Goal: Transaction & Acquisition: Purchase product/service

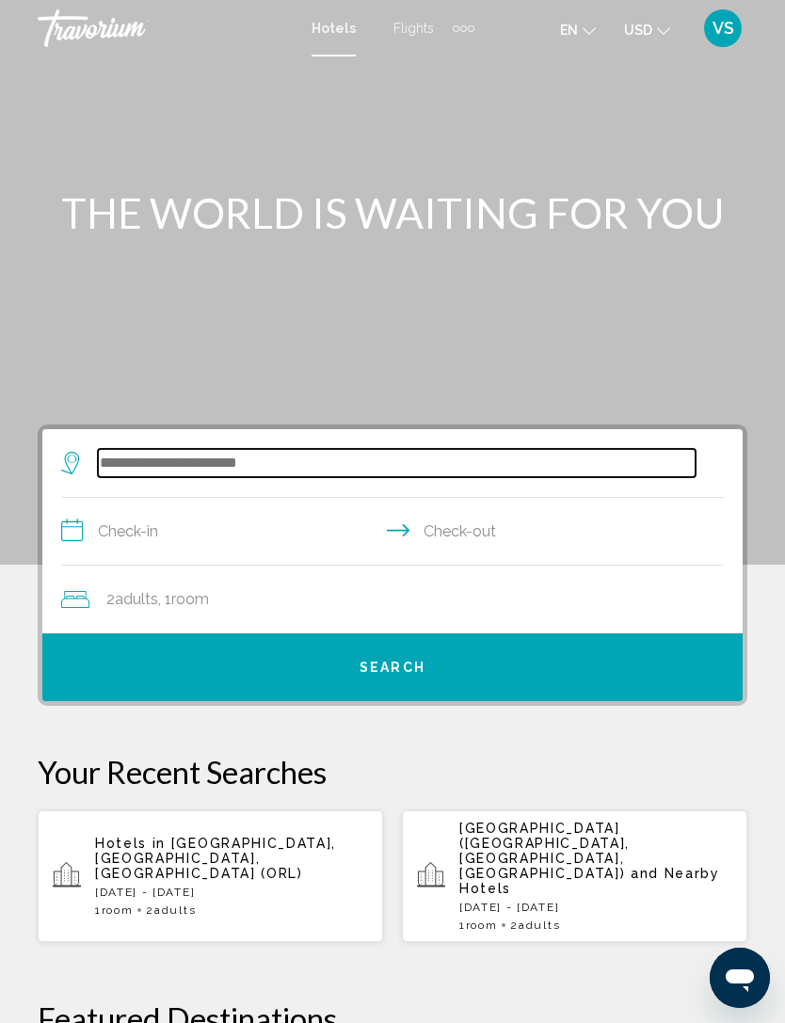
click at [421, 458] on input "Search widget" at bounding box center [397, 463] width 598 height 28
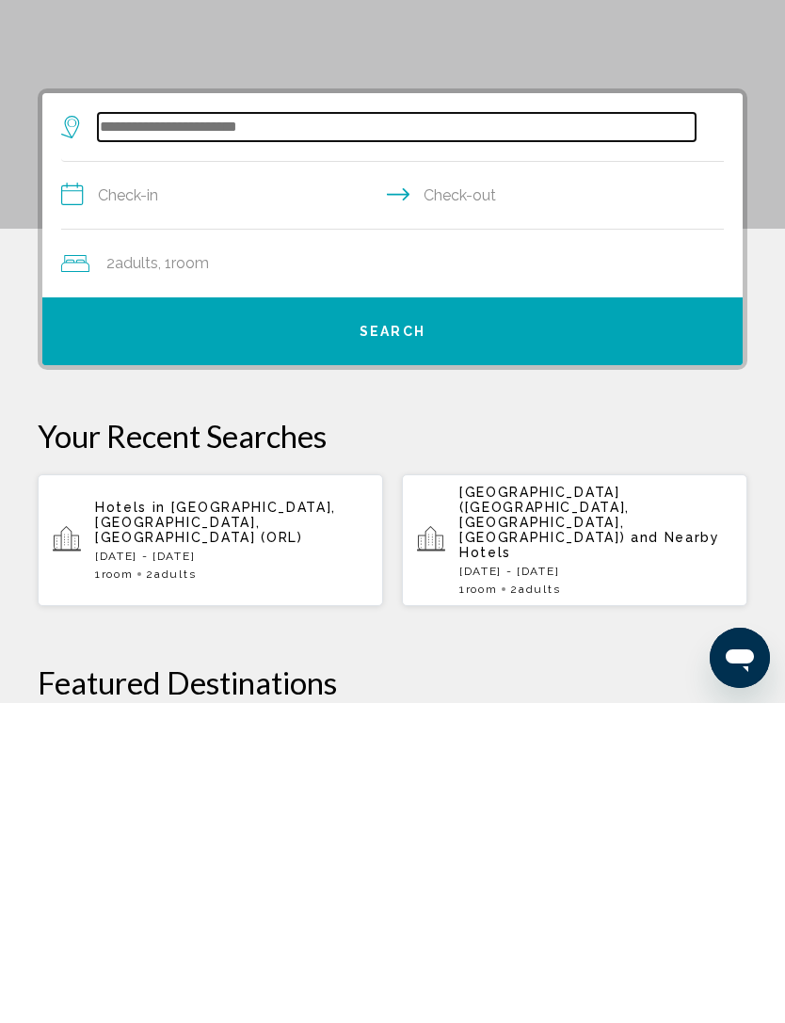
scroll to position [43, 0]
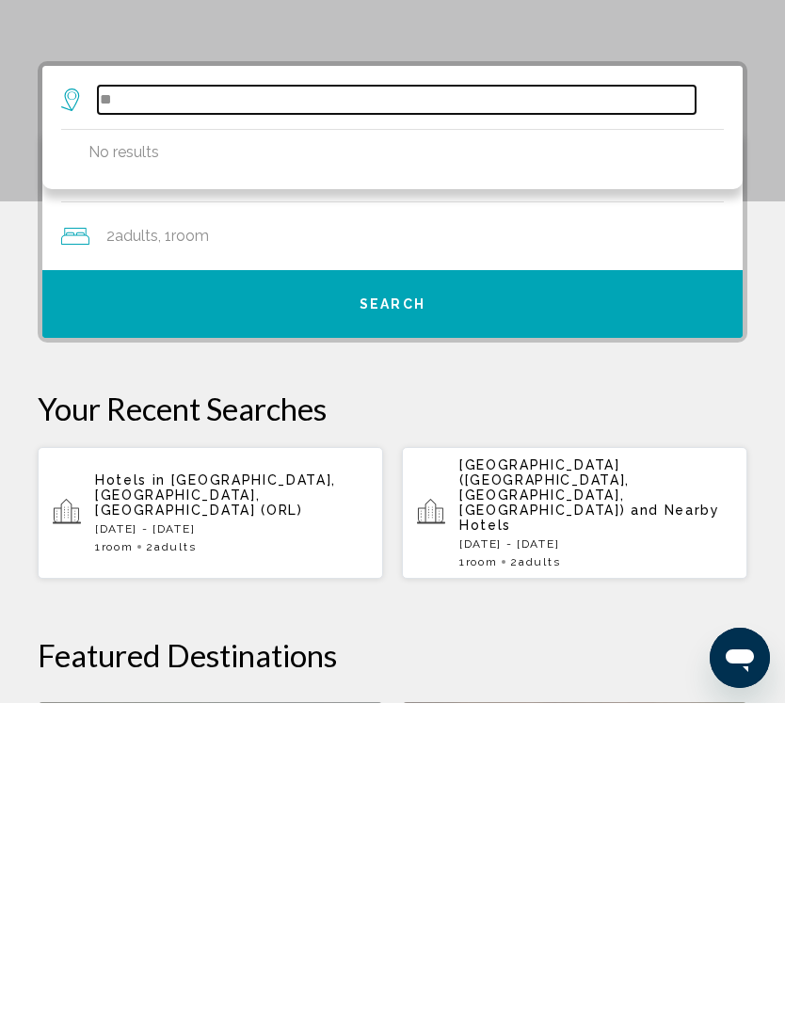
type input "*"
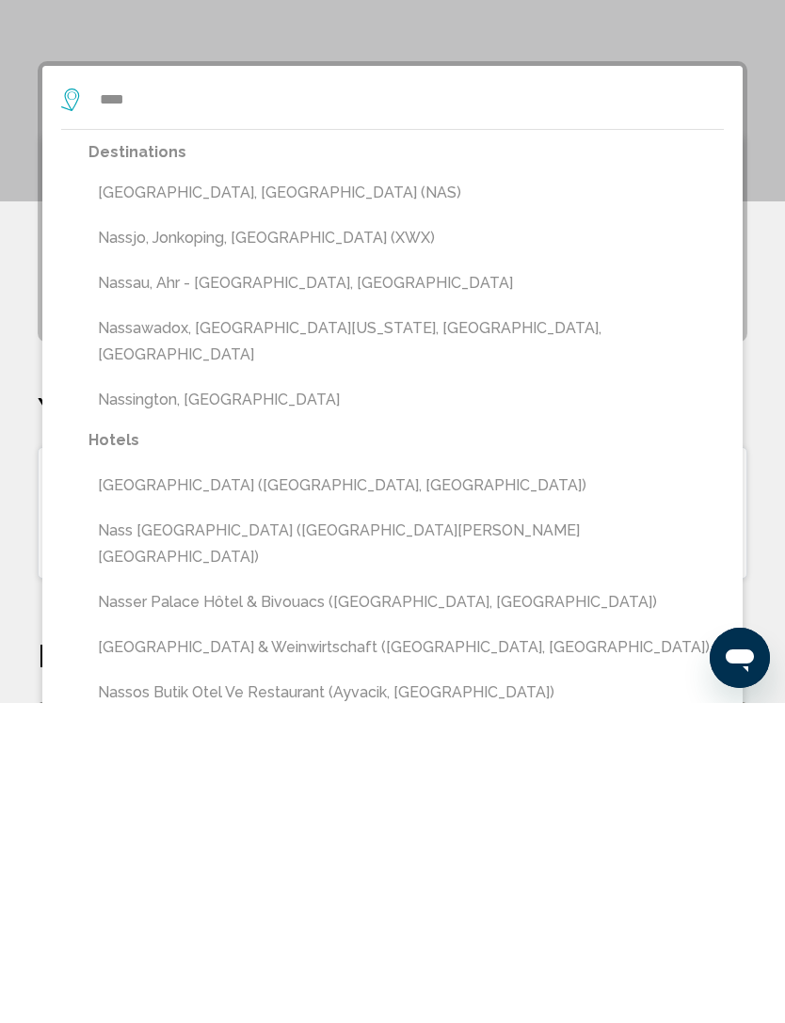
click at [137, 495] on button "[GEOGRAPHIC_DATA], [GEOGRAPHIC_DATA] (NAS)" at bounding box center [405, 513] width 635 height 36
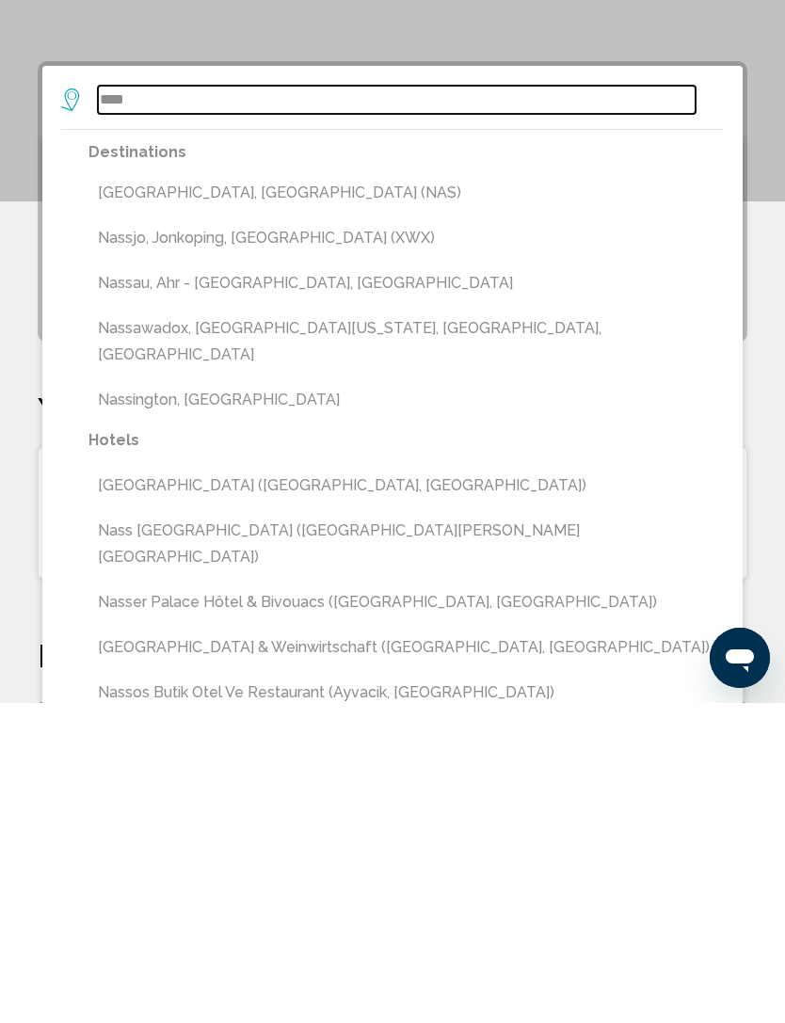
type input "**********"
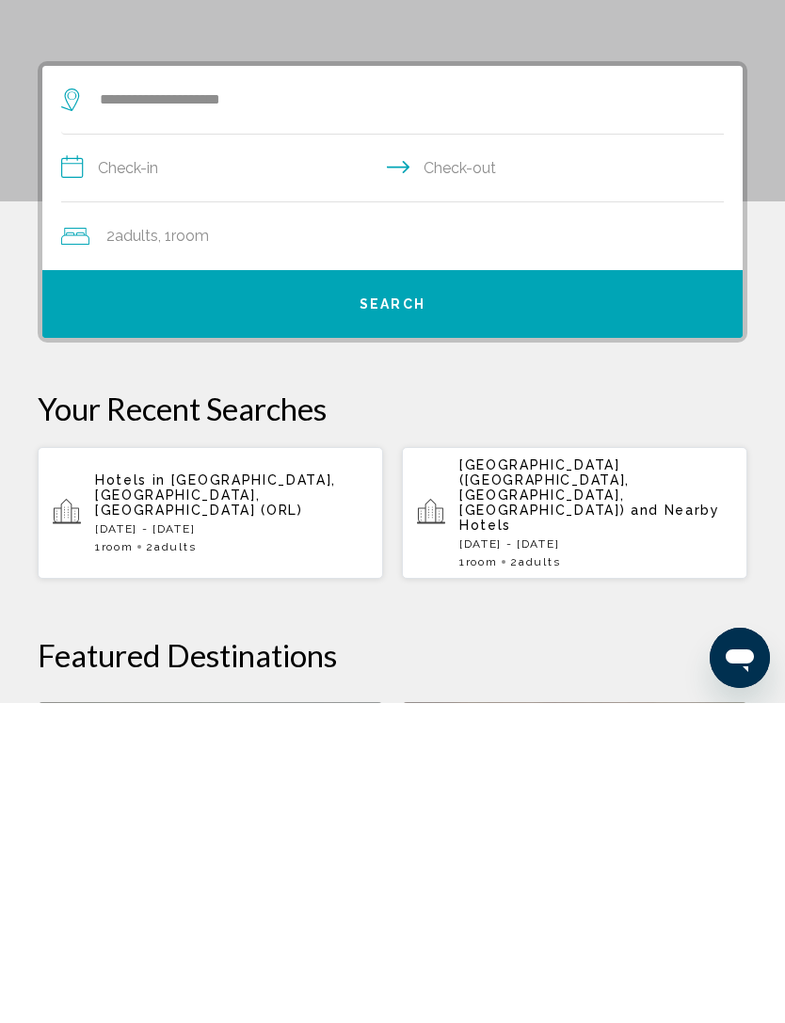
click at [130, 455] on input "**********" at bounding box center [396, 491] width 670 height 72
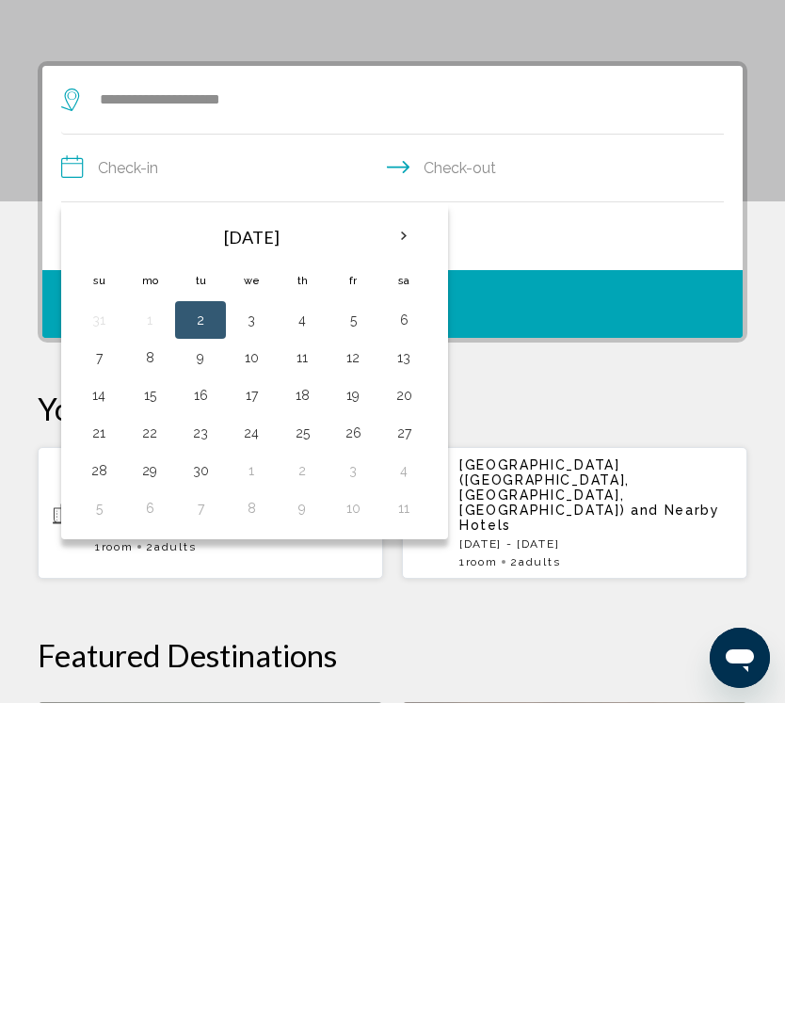
scroll to position [363, 0]
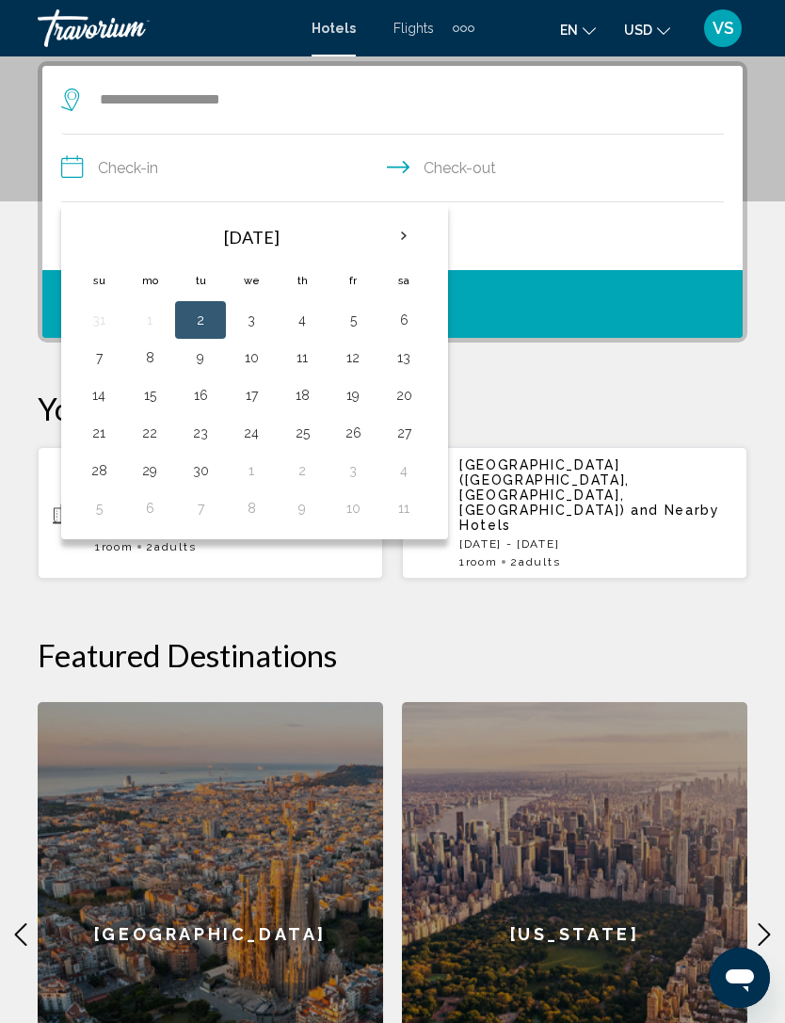
click at [313, 353] on button "11" at bounding box center [302, 358] width 30 height 26
click at [87, 360] on button "7" at bounding box center [99, 358] width 30 height 26
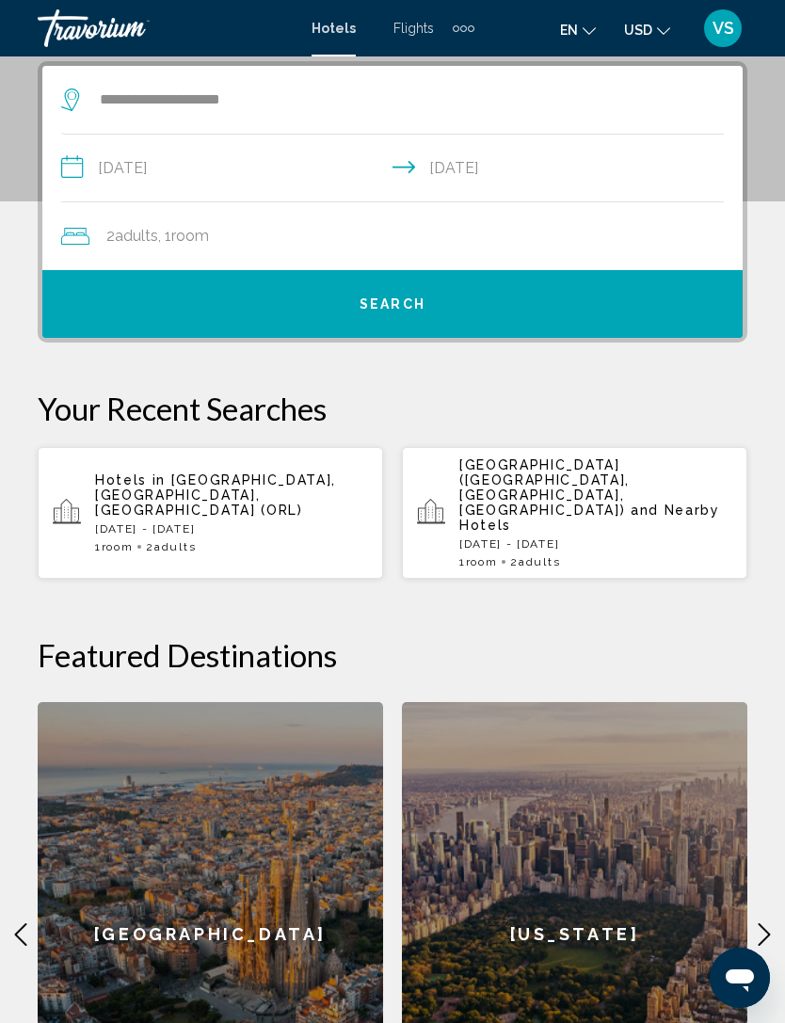
click at [112, 170] on input "**********" at bounding box center [396, 171] width 670 height 72
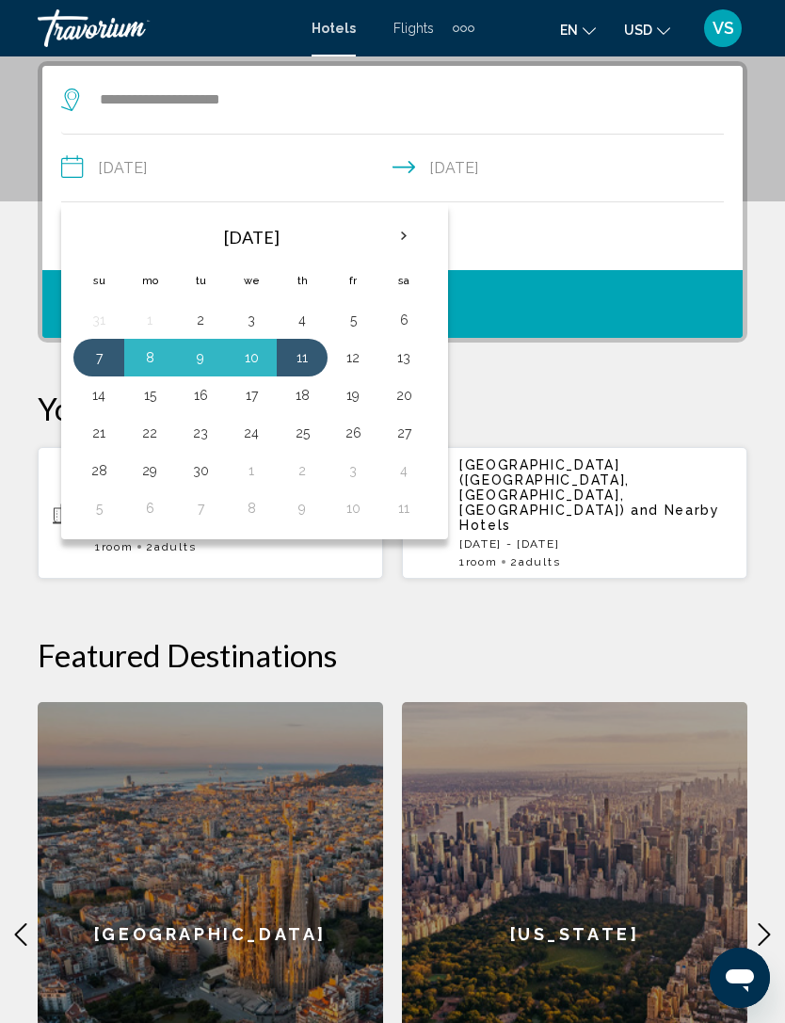
click at [103, 398] on button "14" at bounding box center [99, 395] width 30 height 26
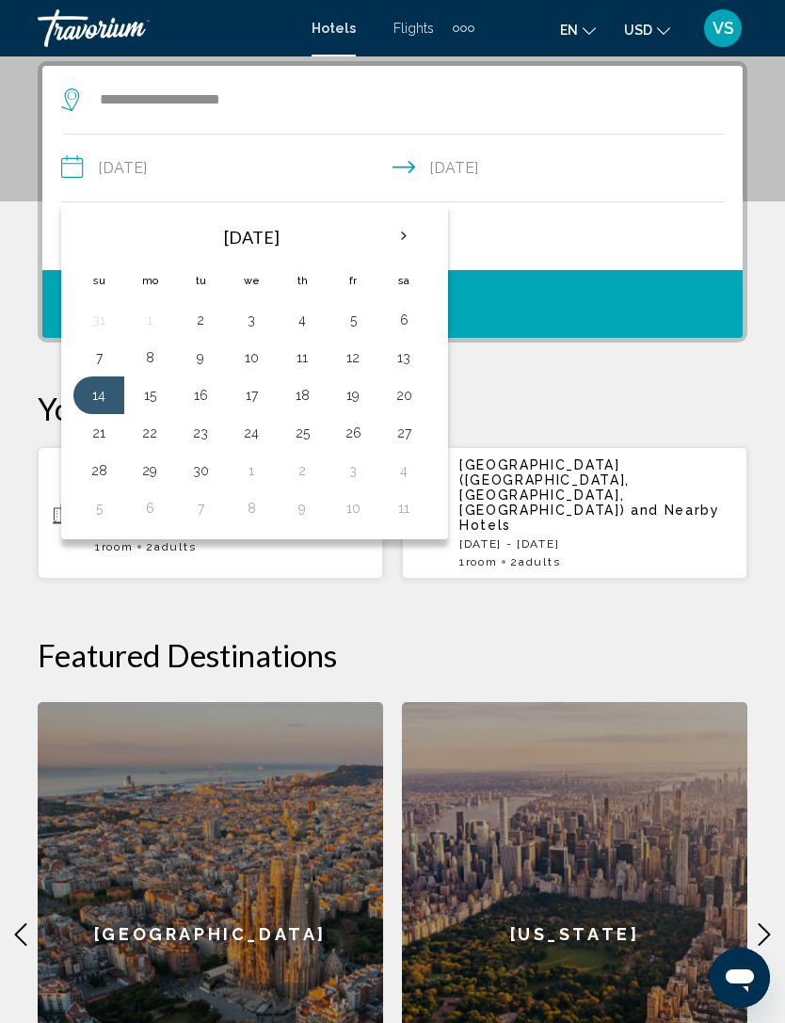
click at [301, 361] on button "11" at bounding box center [302, 358] width 30 height 26
type input "**********"
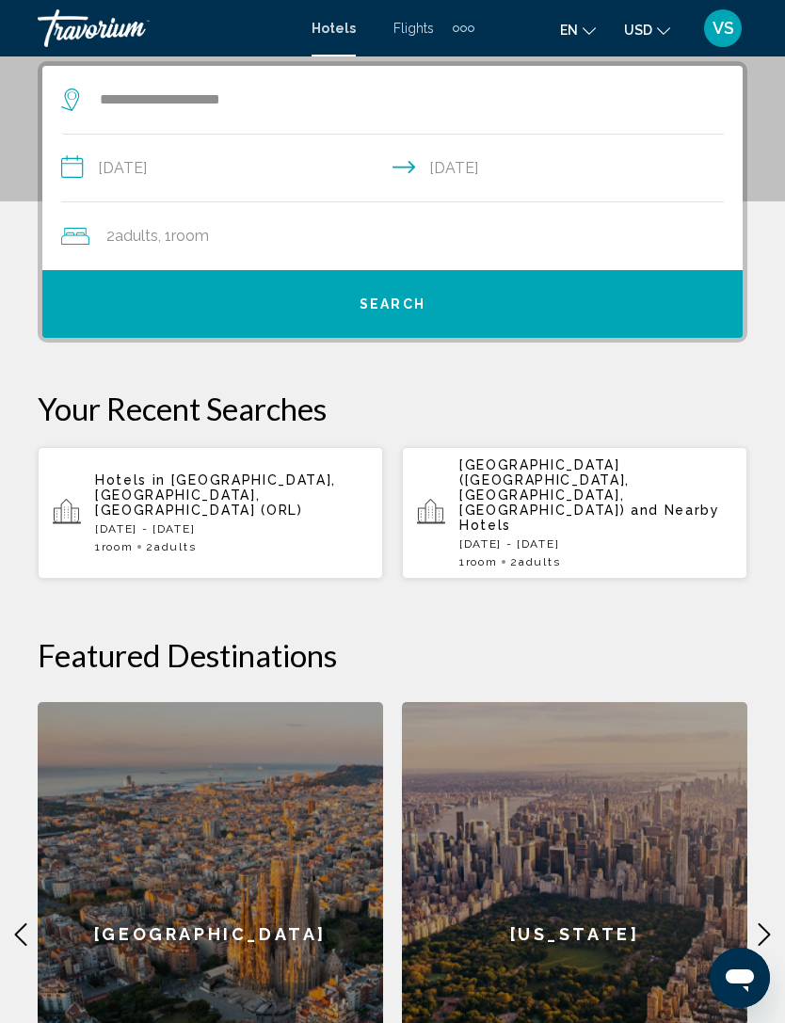
click at [109, 292] on button "Search" at bounding box center [392, 304] width 700 height 68
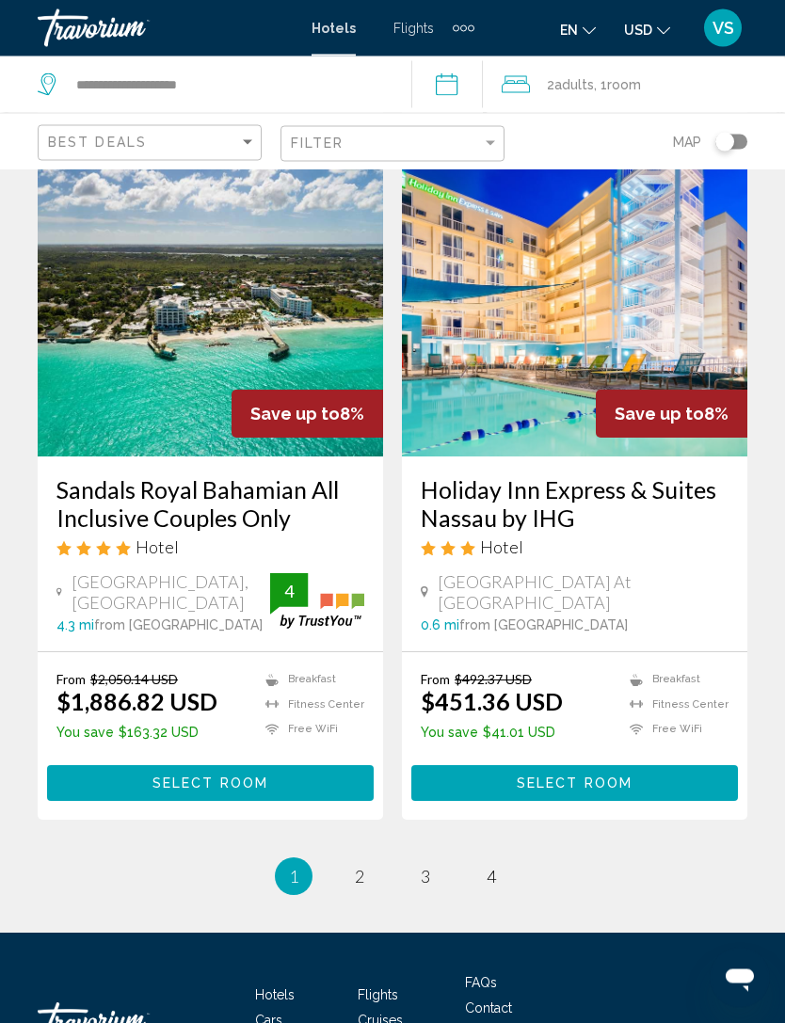
scroll to position [3568, 0]
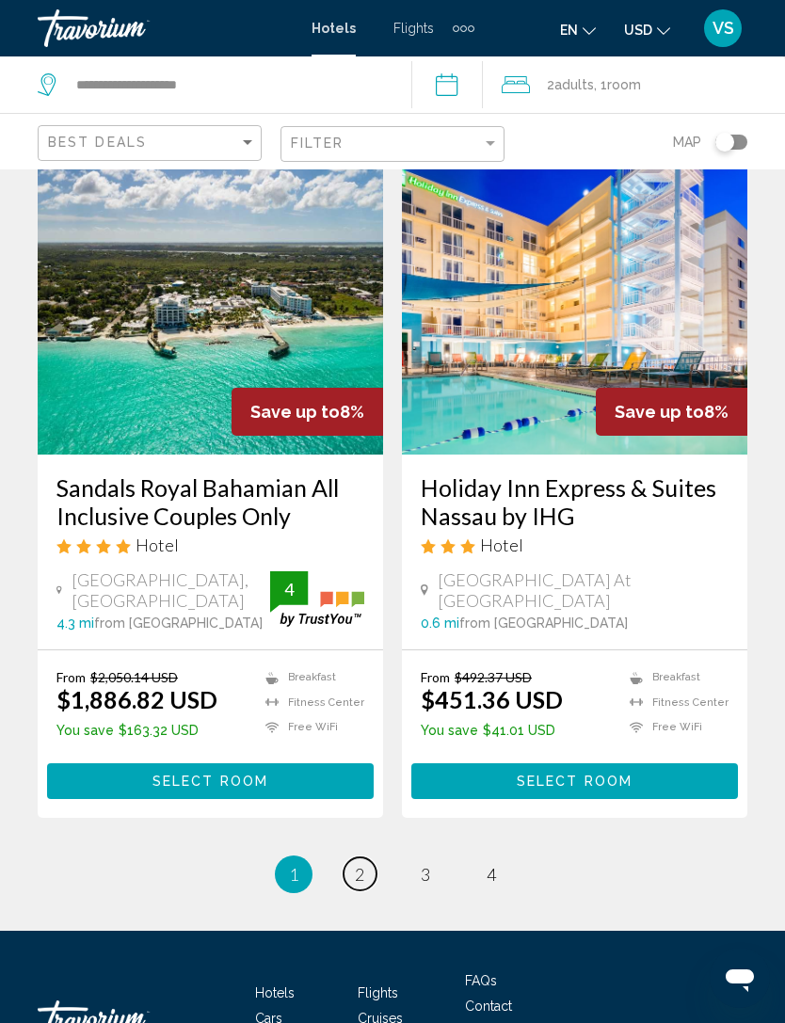
click at [374, 874] on link "page 2" at bounding box center [360, 874] width 33 height 33
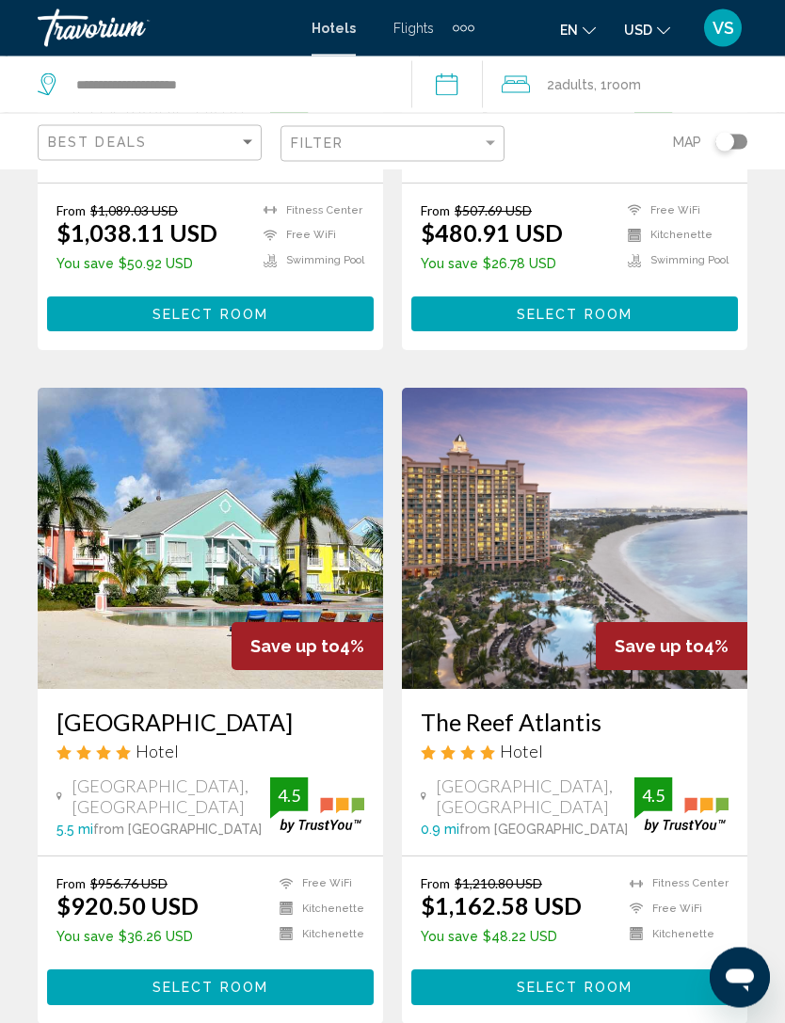
scroll to position [577, 0]
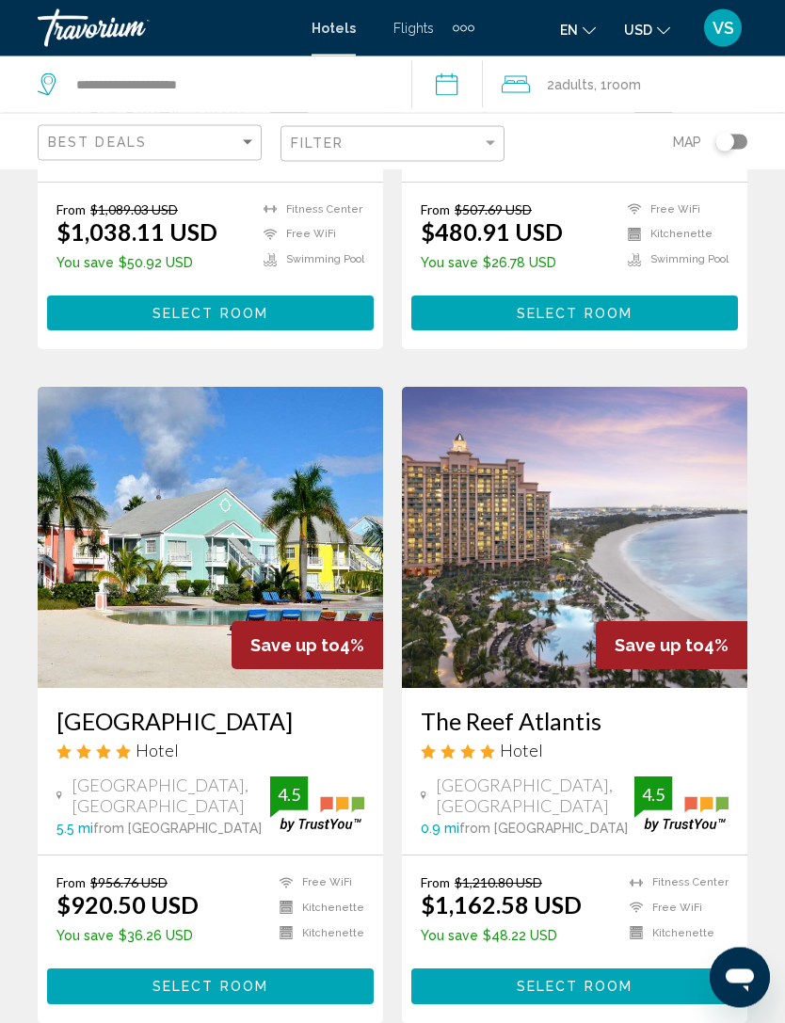
click at [673, 741] on div "Hotel" at bounding box center [575, 751] width 308 height 21
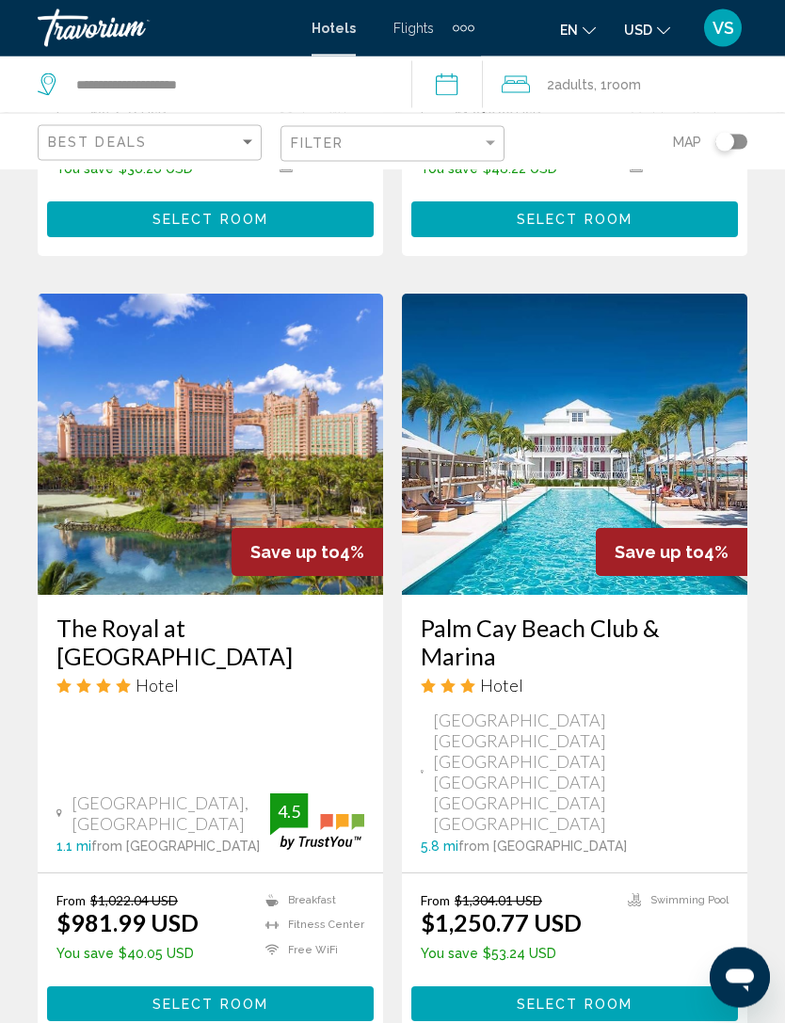
click at [267, 987] on button "Select Room" at bounding box center [210, 1004] width 327 height 35
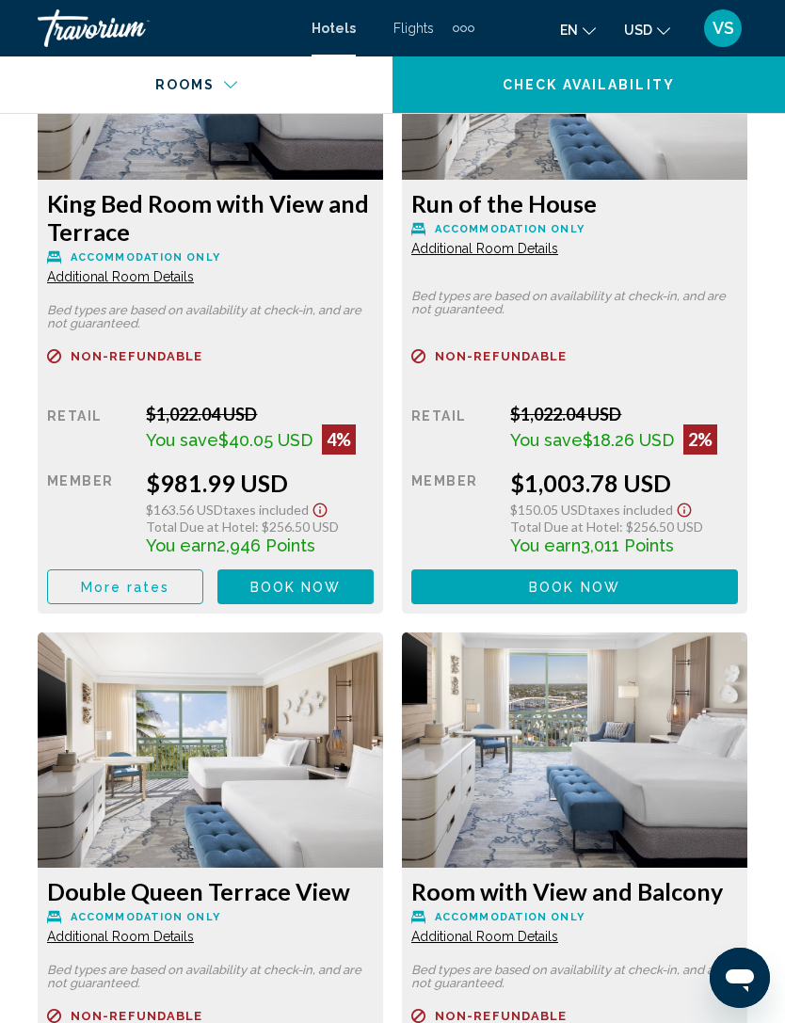
scroll to position [3396, 0]
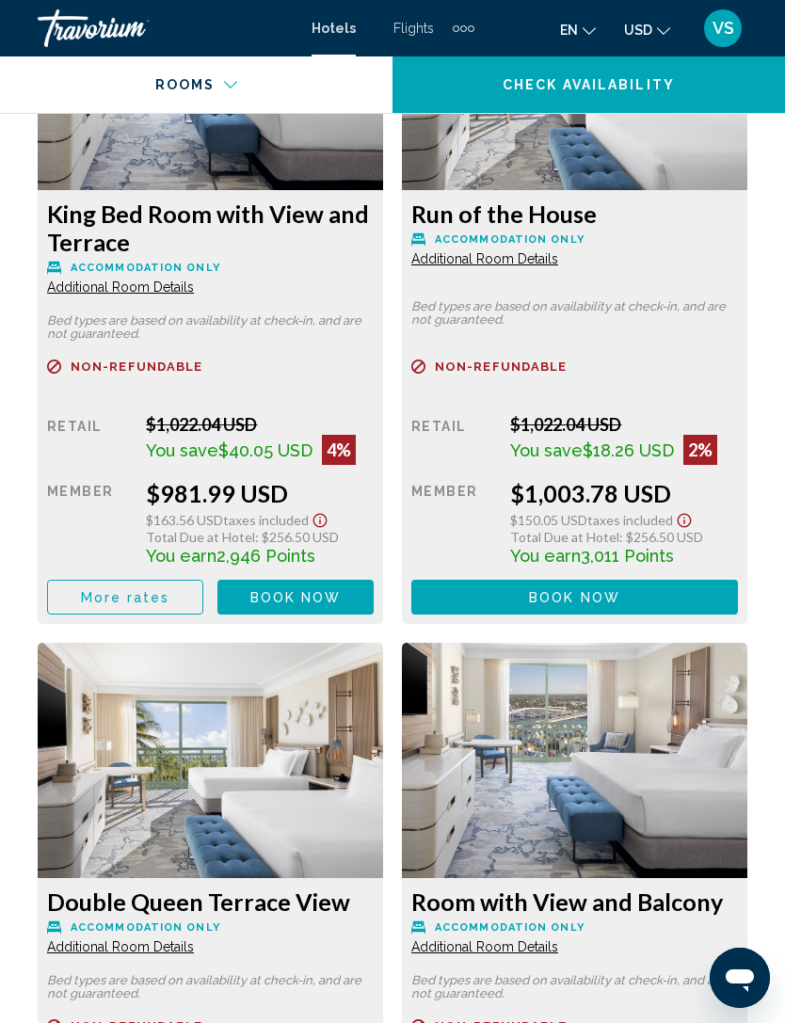
click at [169, 290] on span "Additional Room Details" at bounding box center [120, 287] width 147 height 15
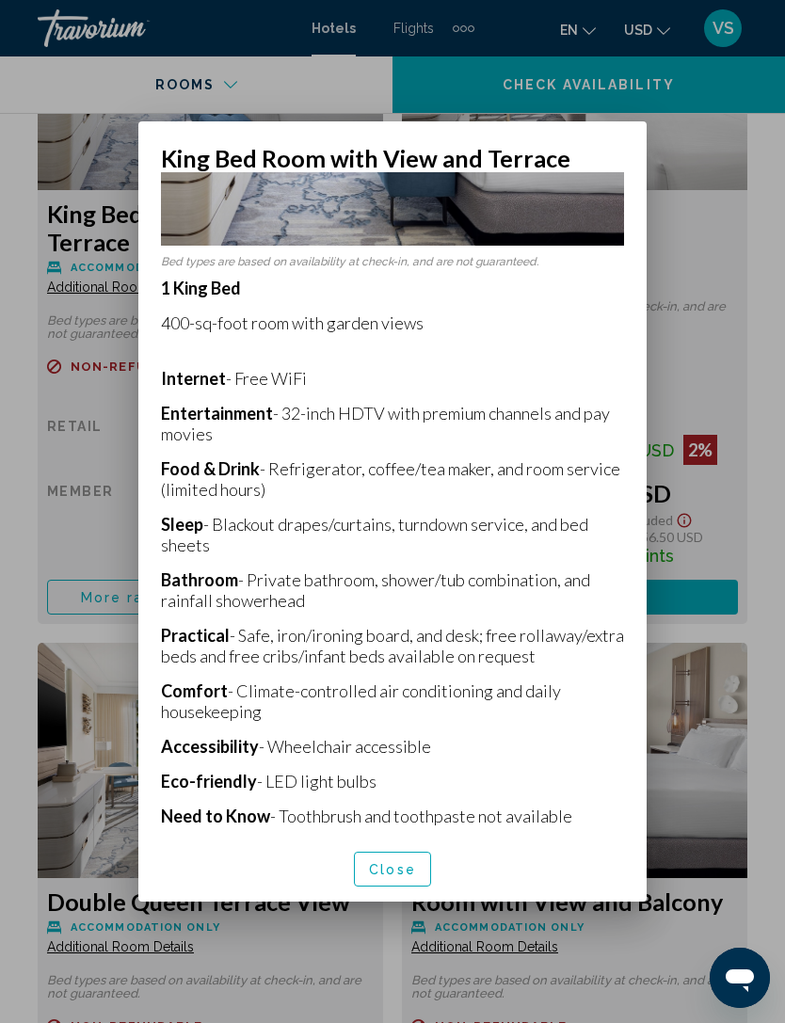
scroll to position [244, 0]
click at [425, 886] on button "Close" at bounding box center [392, 869] width 77 height 35
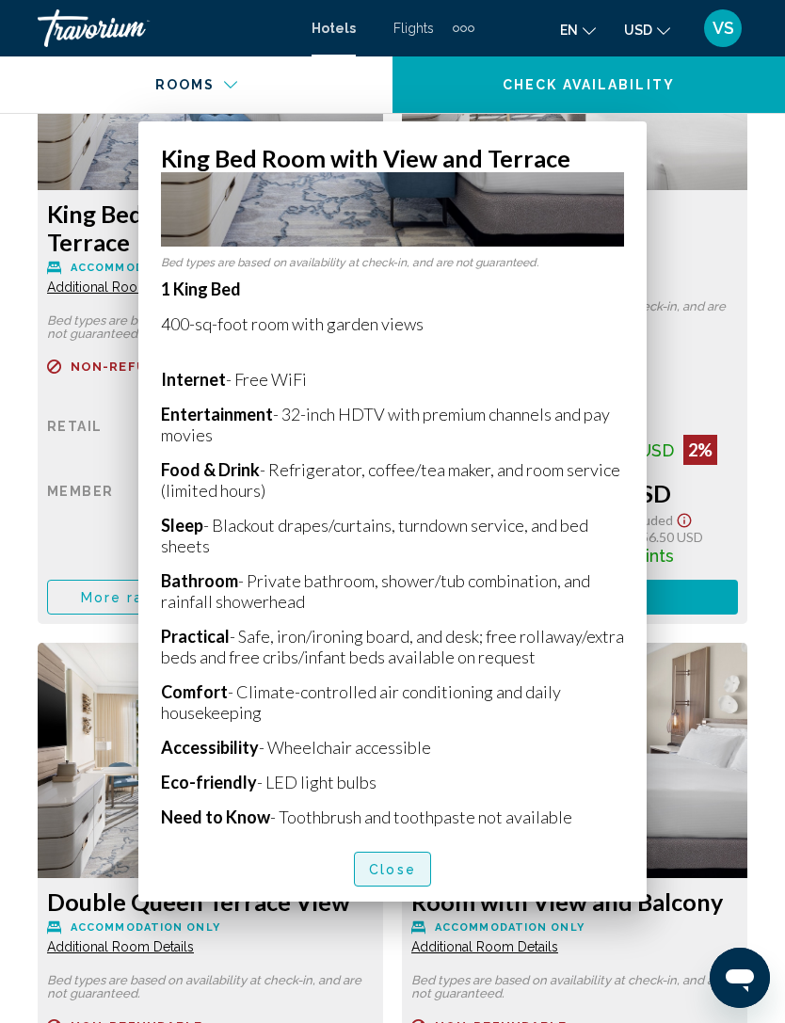
scroll to position [3396, 0]
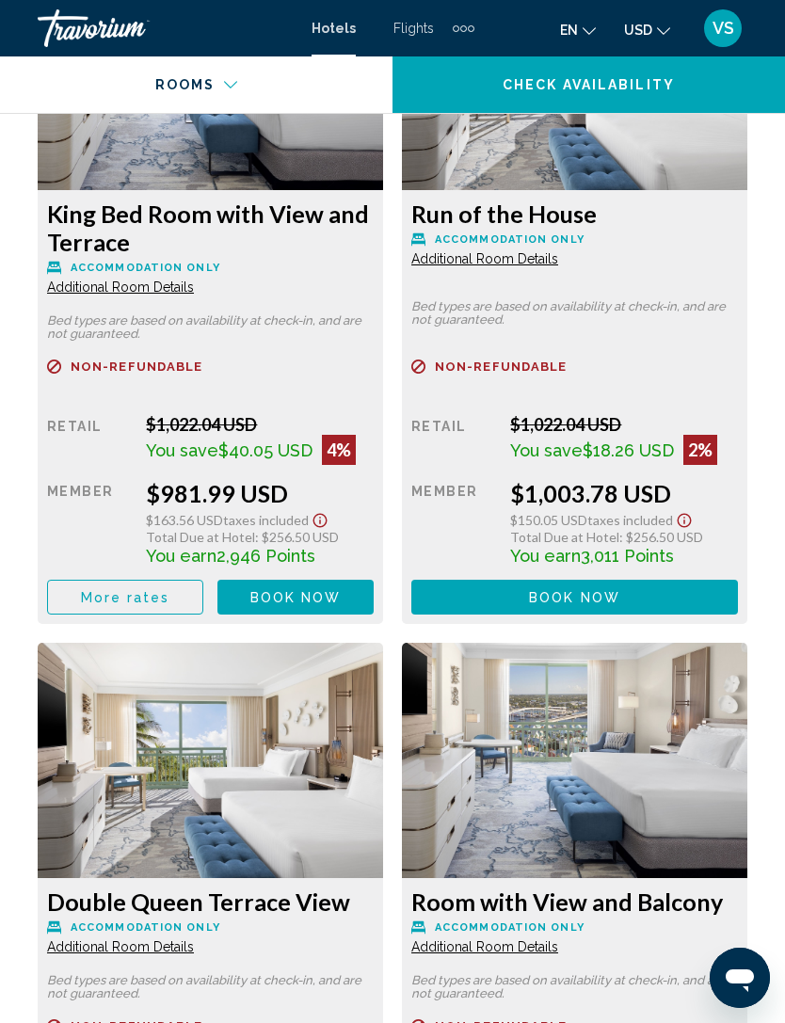
click at [303, 600] on span "Book now" at bounding box center [295, 597] width 91 height 15
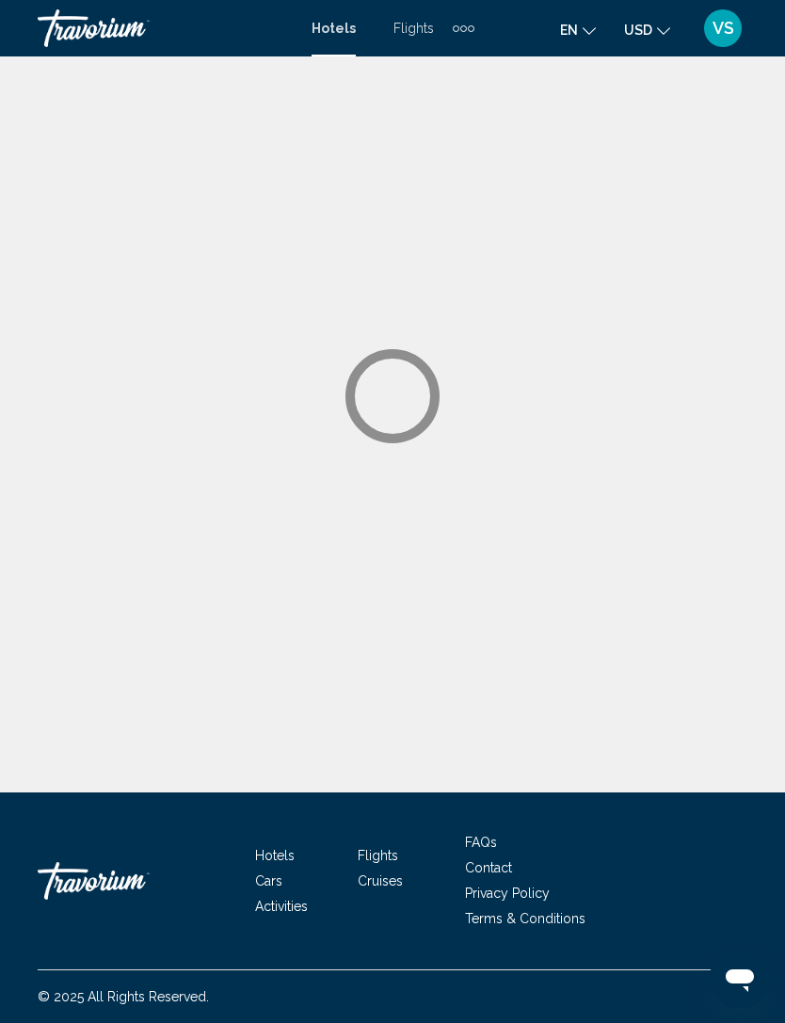
scroll to position [60, 0]
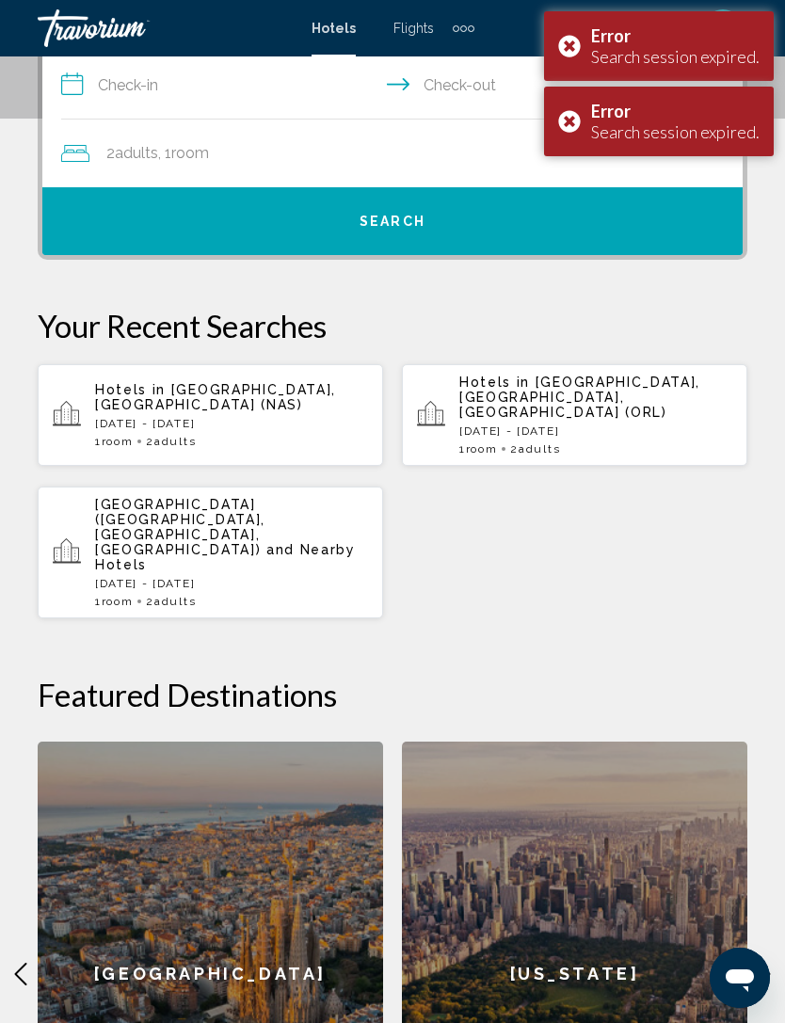
scroll to position [440, 0]
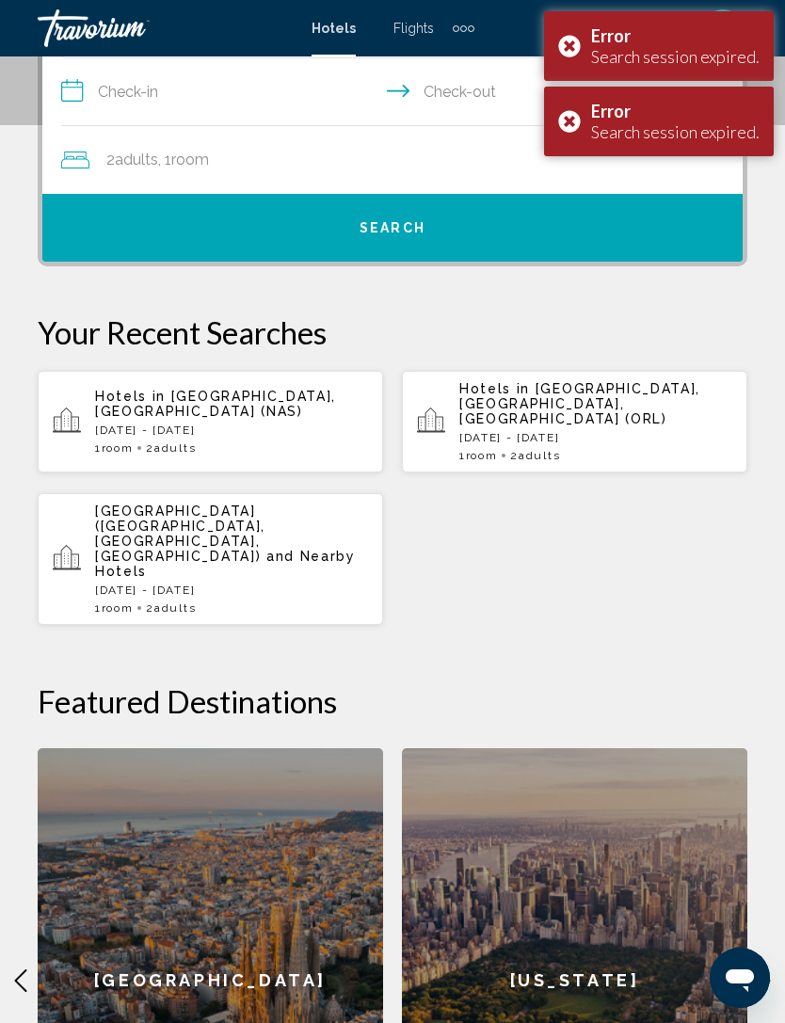
click at [306, 422] on div "Hotels in [GEOGRAPHIC_DATA], [GEOGRAPHIC_DATA] ([GEOGRAPHIC_DATA]) [DATE] - [DA…" at bounding box center [231, 422] width 273 height 66
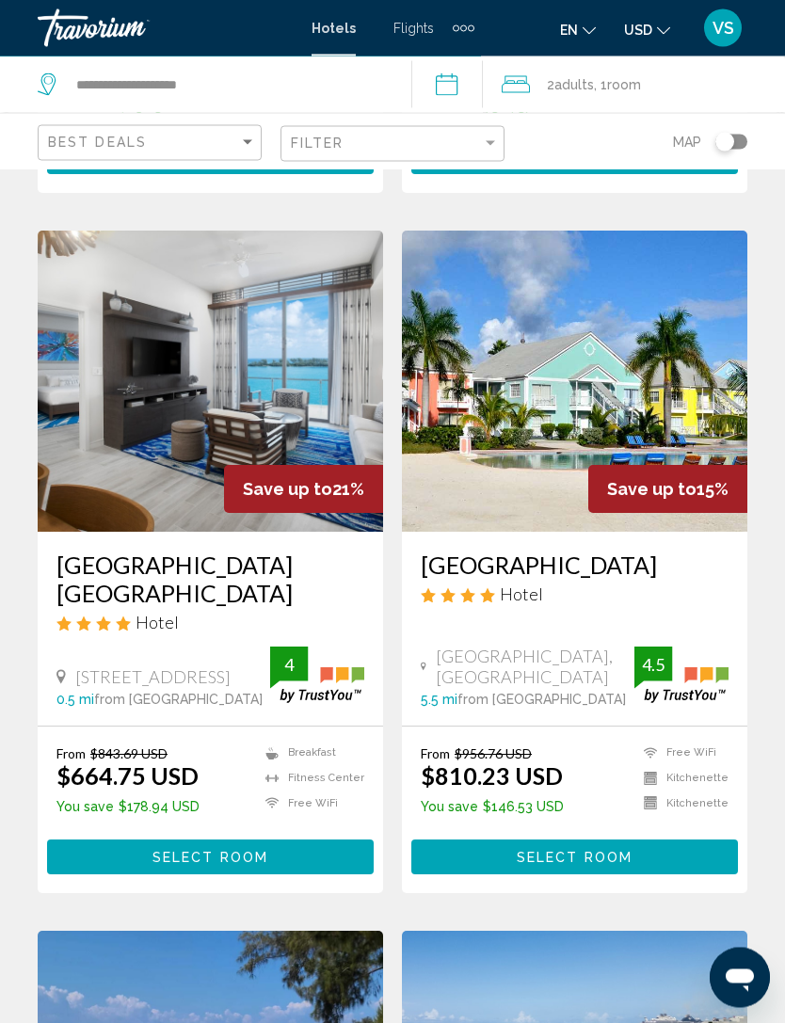
scroll to position [1379, 0]
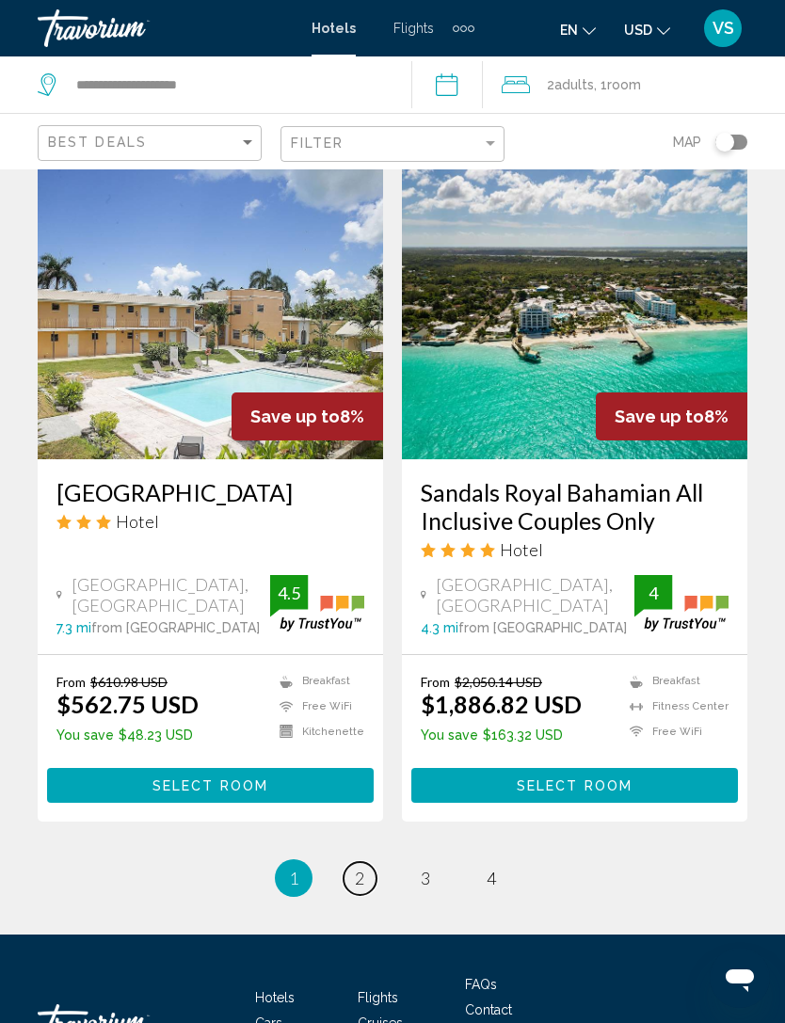
click at [359, 873] on span "2" at bounding box center [359, 878] width 9 height 21
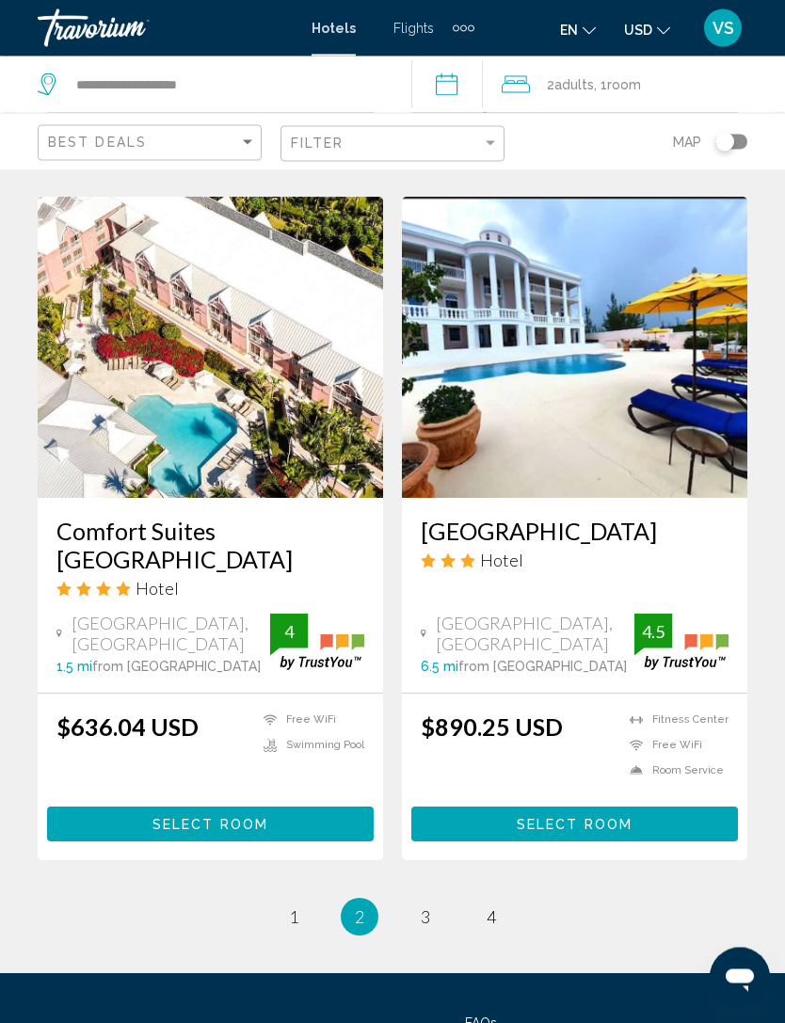
scroll to position [3667, 0]
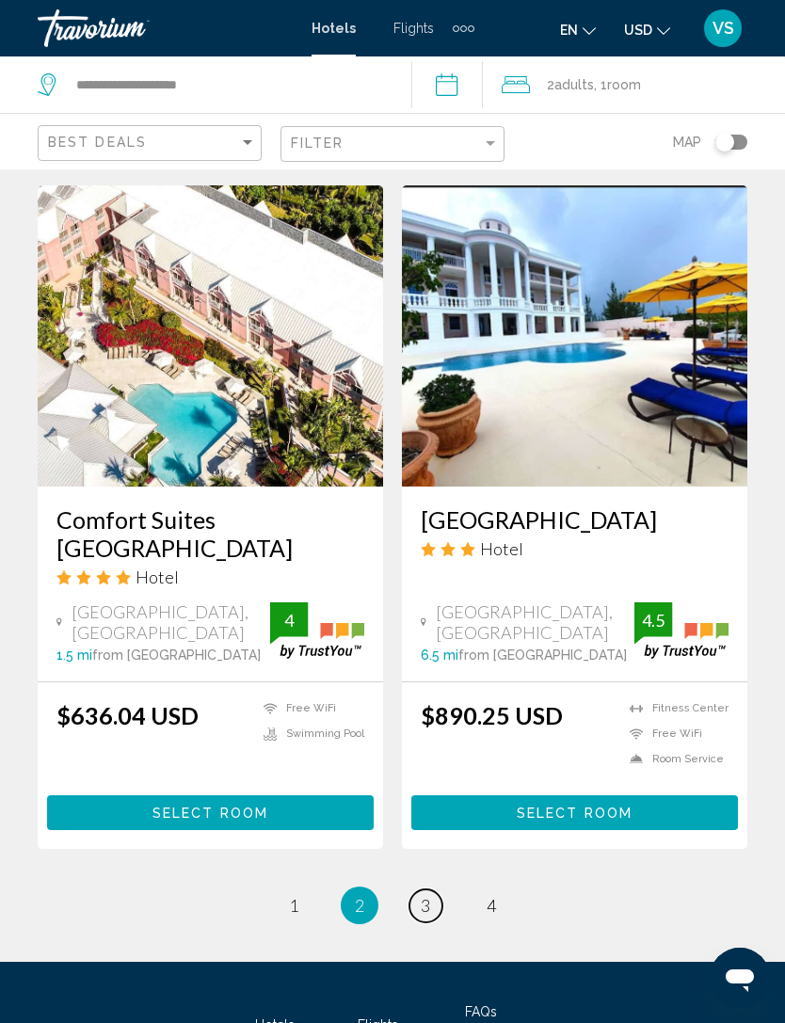
click at [439, 890] on link "page 3" at bounding box center [425, 906] width 33 height 33
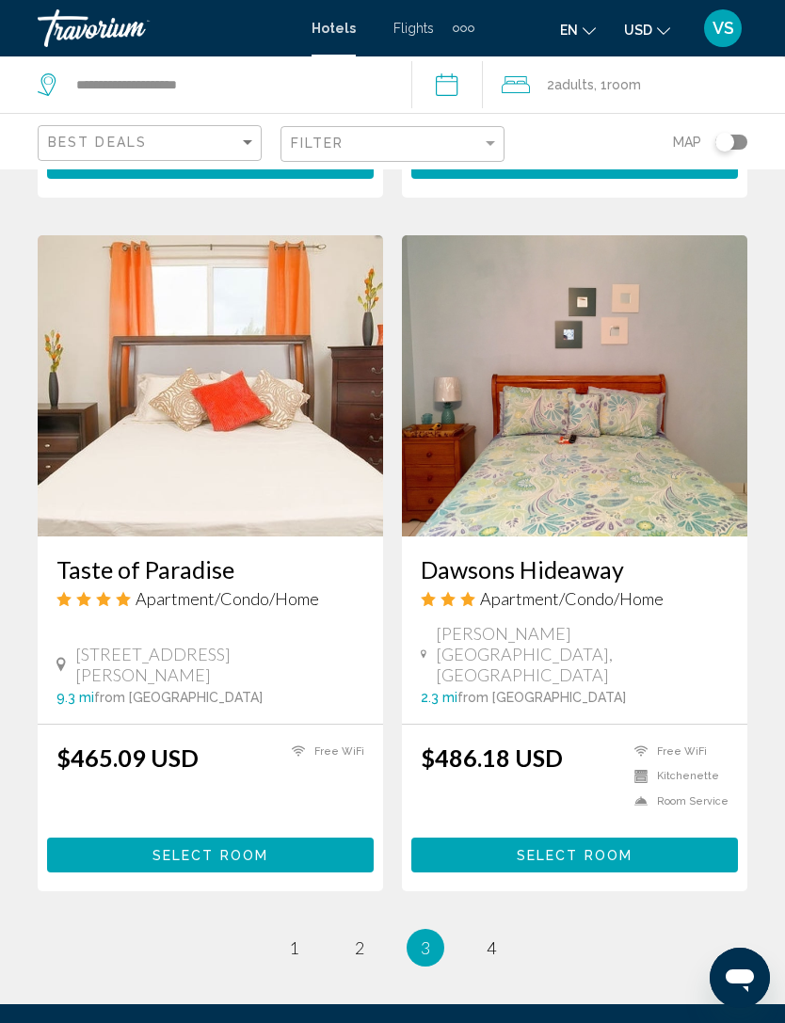
click at [434, 929] on li "You're on page 3" at bounding box center [426, 948] width 38 height 38
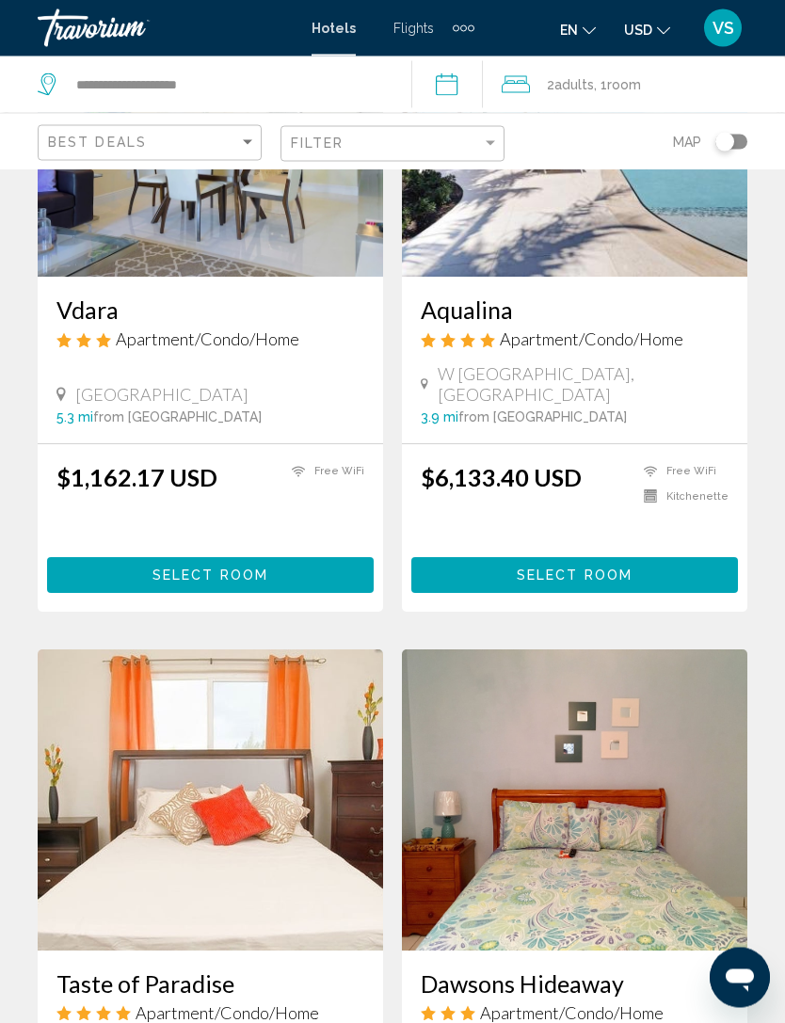
scroll to position [3299, 0]
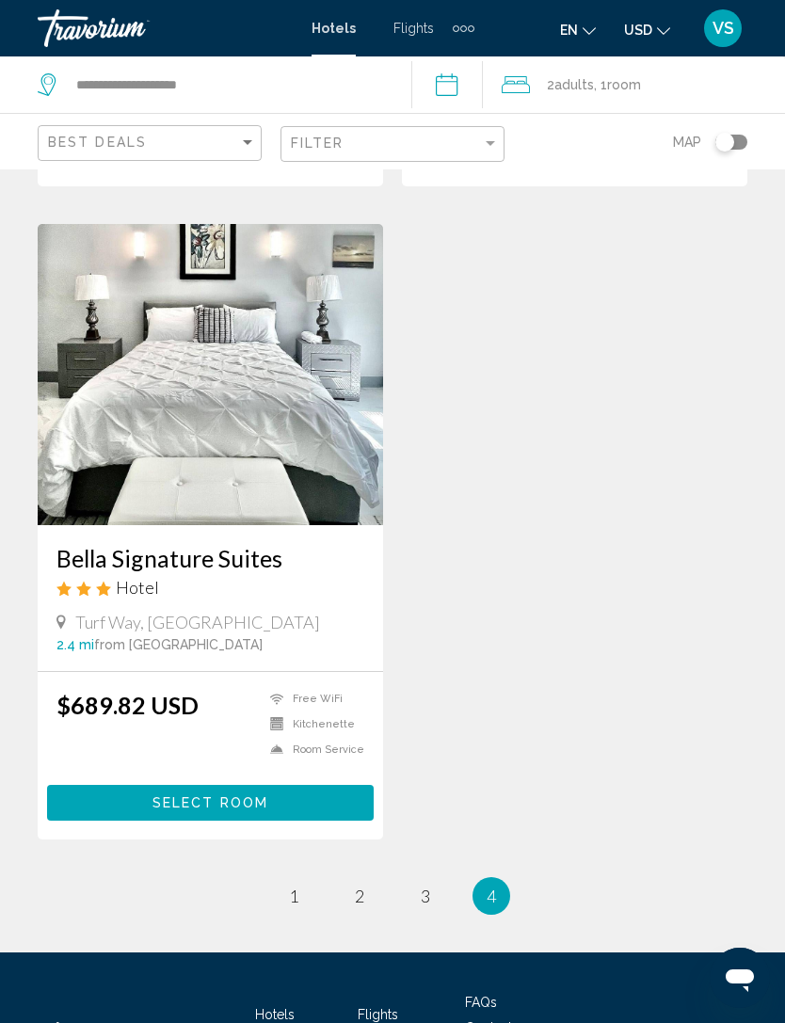
scroll to position [764, 0]
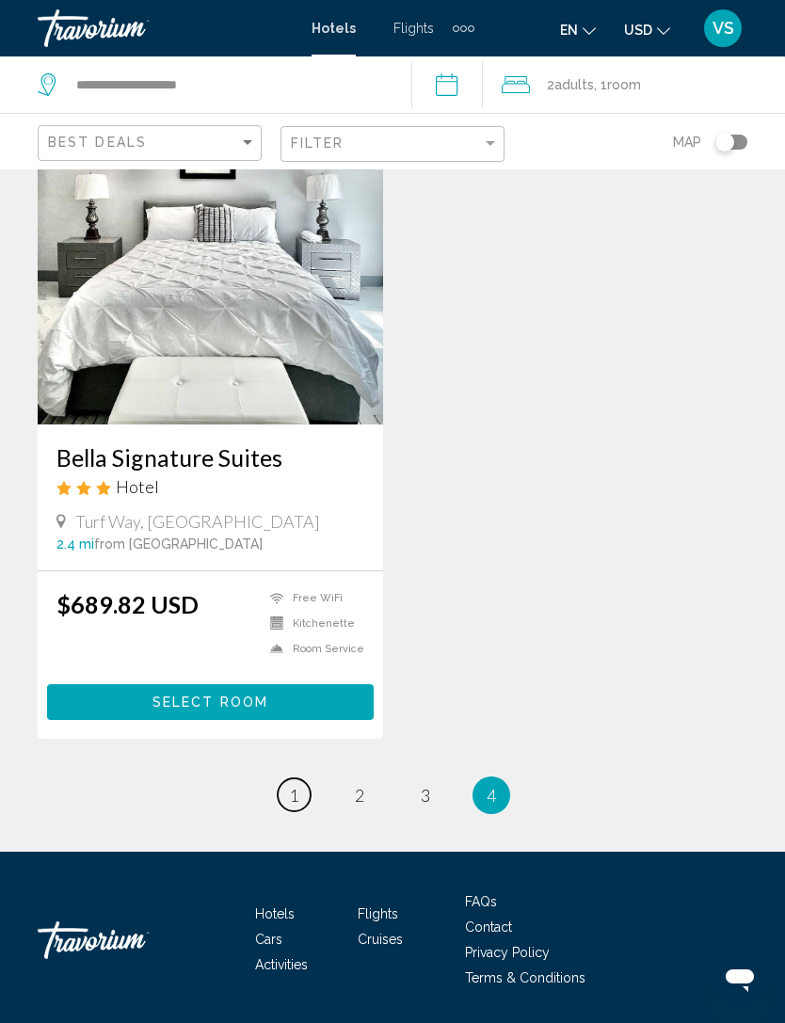
click at [304, 794] on link "page 1" at bounding box center [294, 795] width 33 height 33
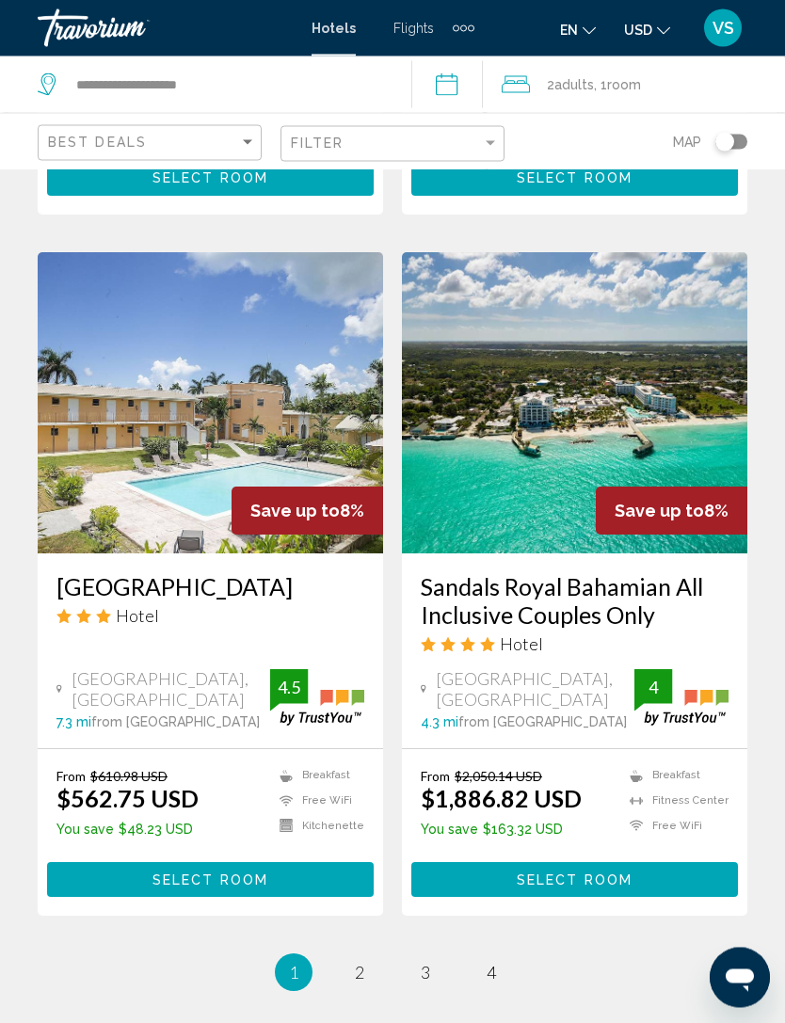
scroll to position [3468, 0]
click at [374, 972] on link "page 2" at bounding box center [360, 972] width 33 height 33
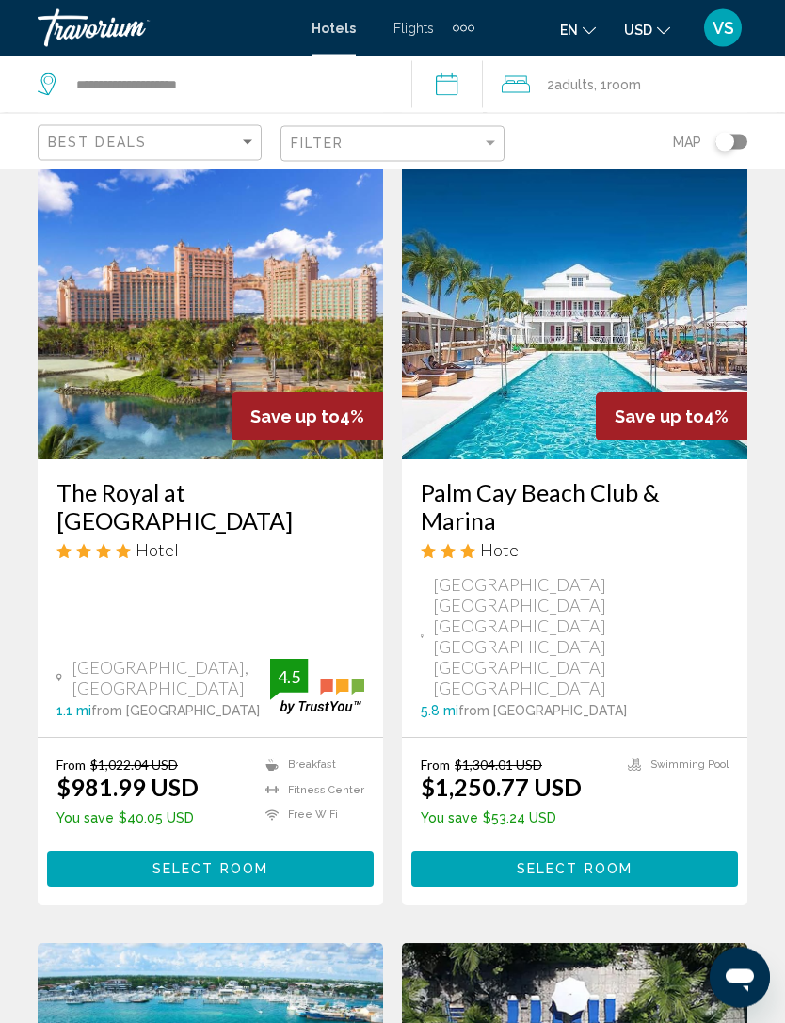
scroll to position [1507, 0]
click at [331, 851] on button "Select Room" at bounding box center [210, 868] width 327 height 35
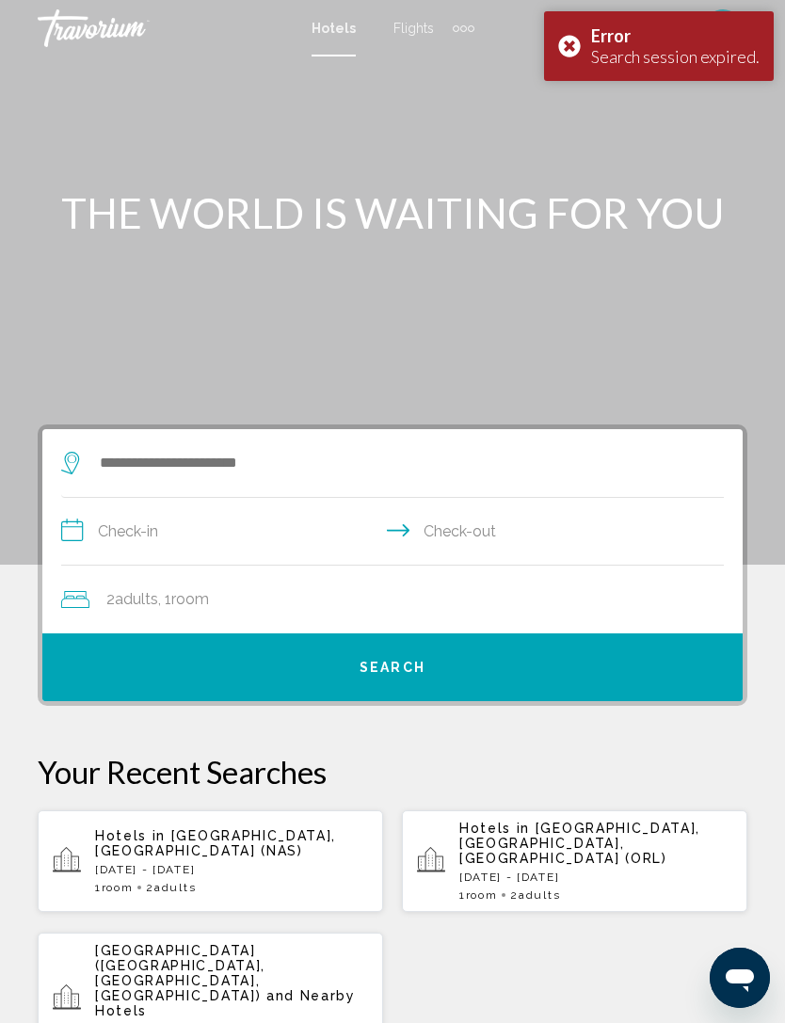
click at [317, 527] on input "**********" at bounding box center [396, 534] width 670 height 72
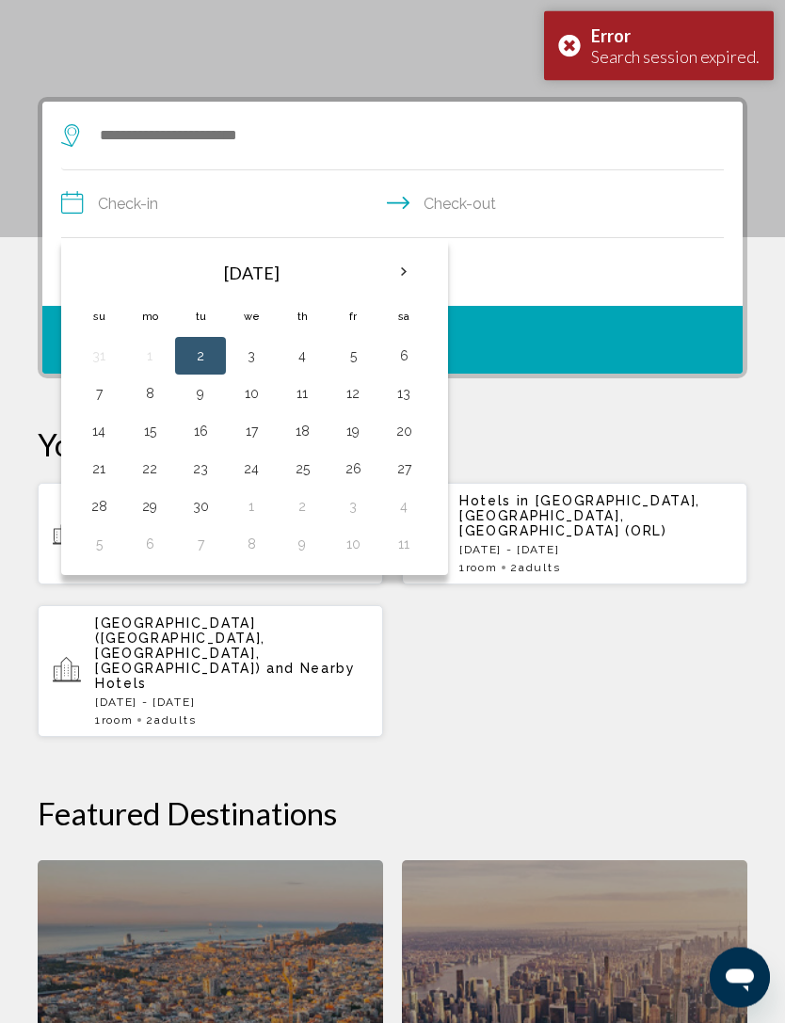
scroll to position [363, 0]
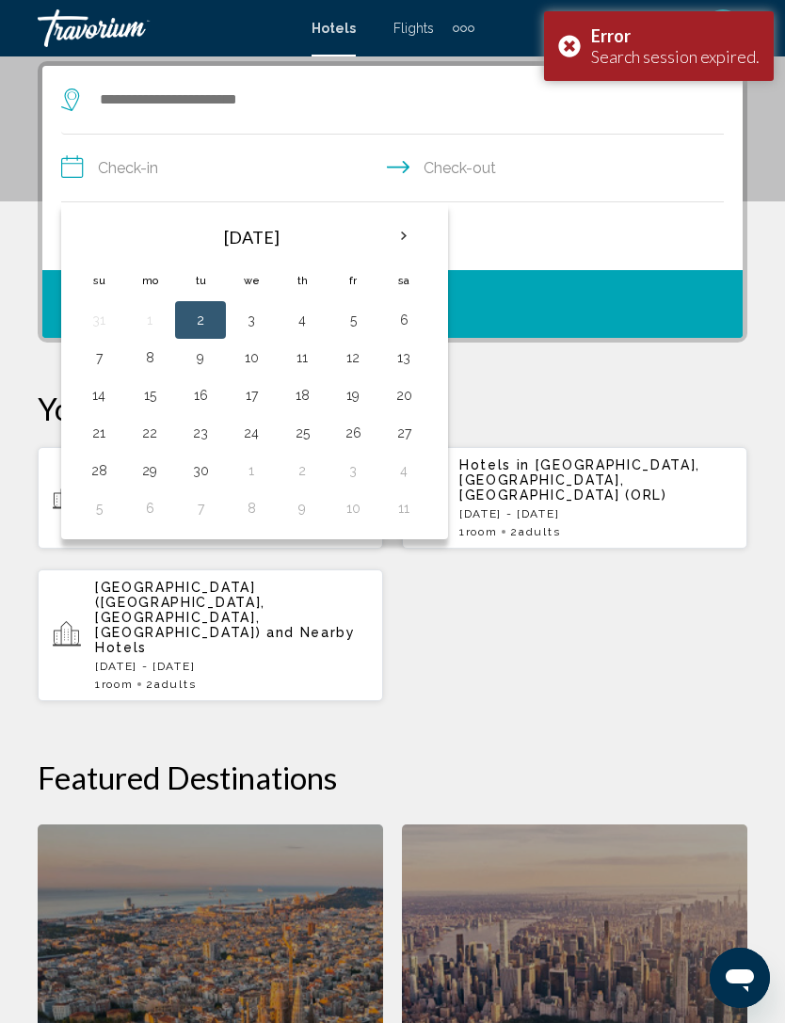
click at [306, 365] on button "11" at bounding box center [302, 358] width 30 height 26
click at [89, 395] on button "14" at bounding box center [99, 395] width 30 height 26
type input "**********"
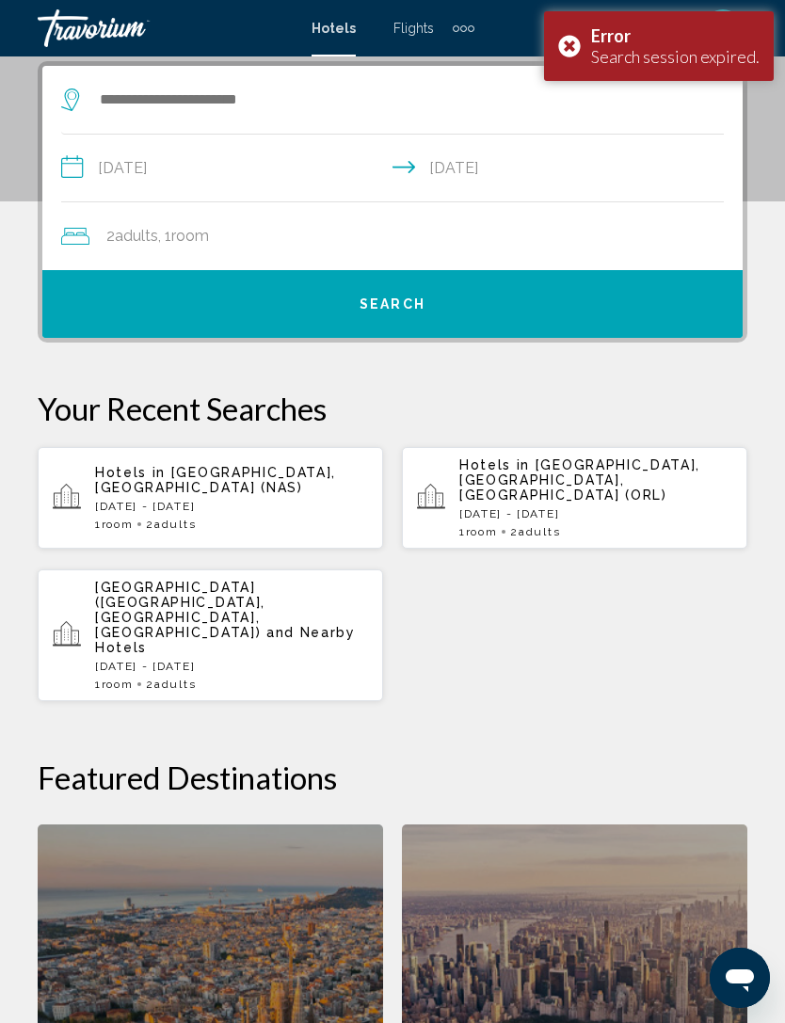
click at [522, 296] on button "Search" at bounding box center [392, 304] width 700 height 68
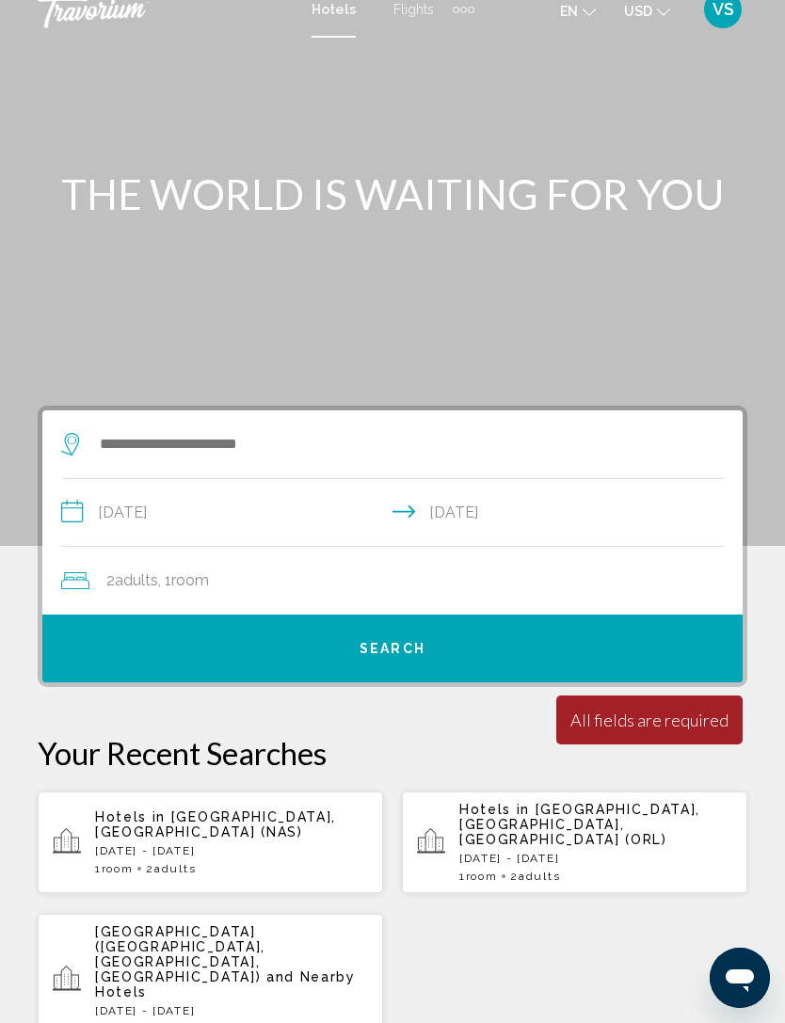
scroll to position [0, 0]
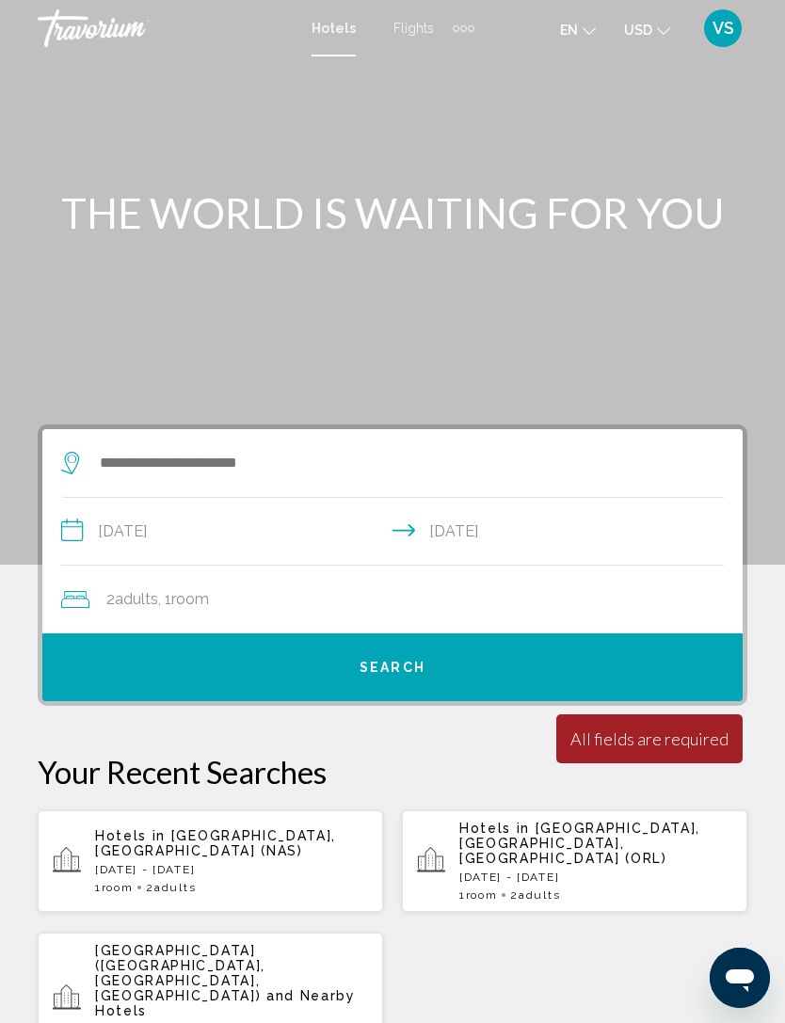
click at [317, 834] on span "[GEOGRAPHIC_DATA], [GEOGRAPHIC_DATA] (NAS)" at bounding box center [215, 843] width 241 height 30
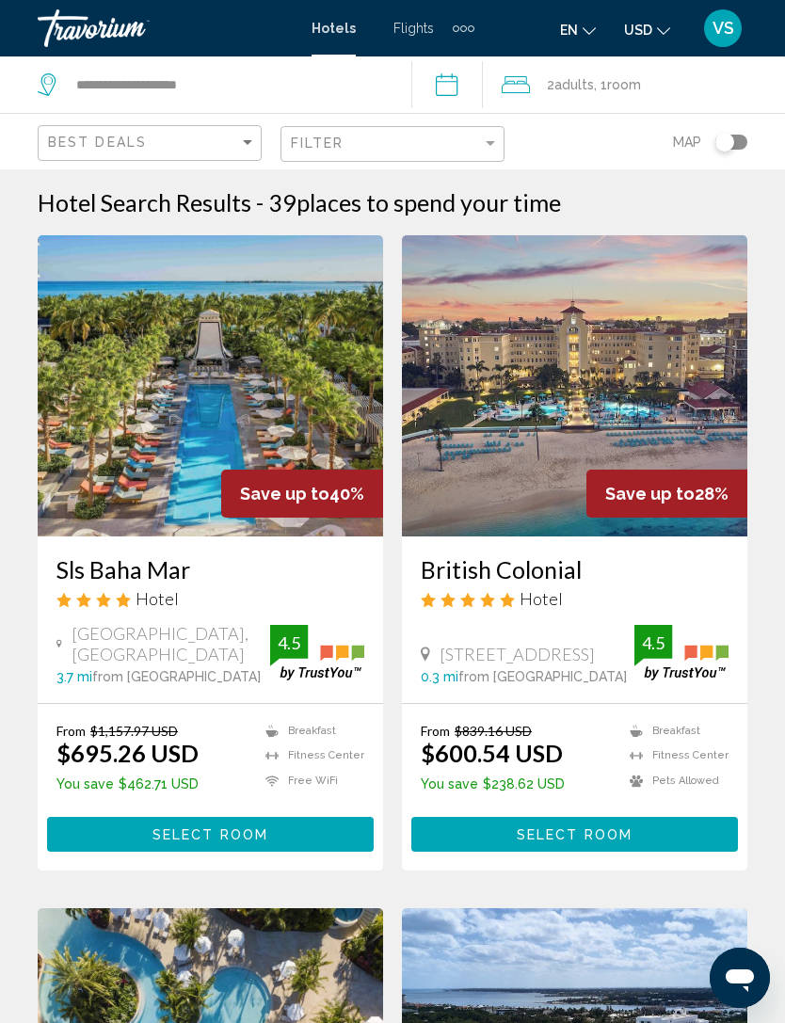
click at [457, 81] on input "**********" at bounding box center [451, 87] width 80 height 62
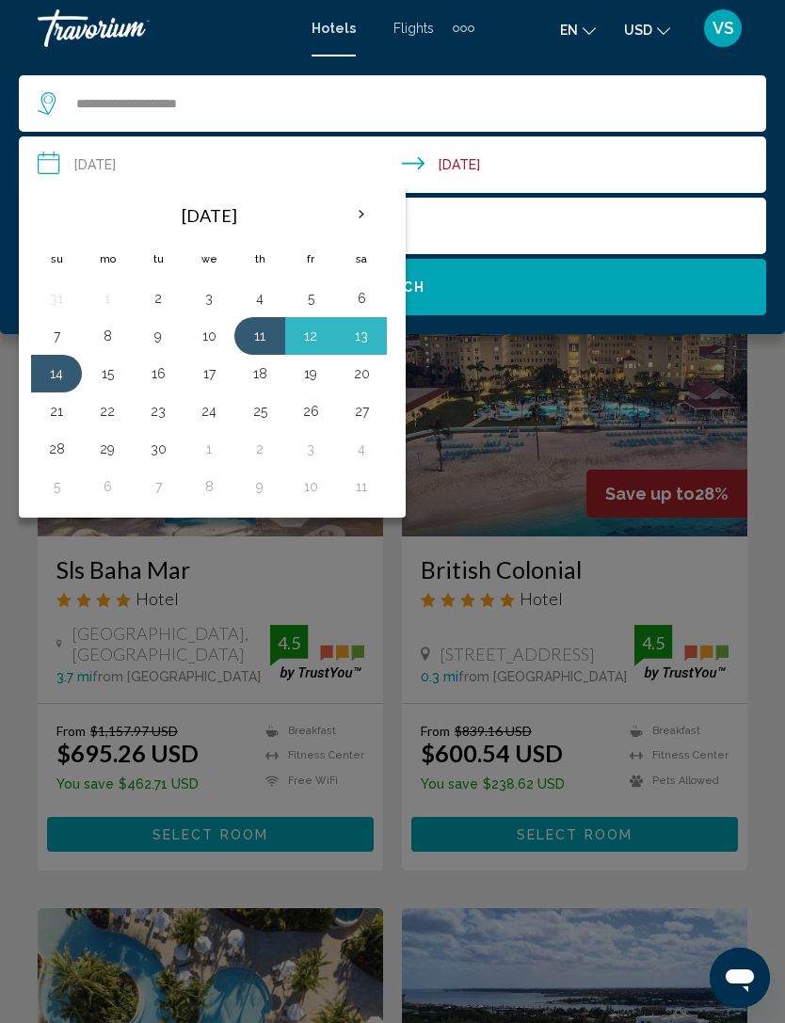
click at [580, 220] on div "2 Adult Adults , 1 Room rooms" at bounding box center [402, 226] width 729 height 26
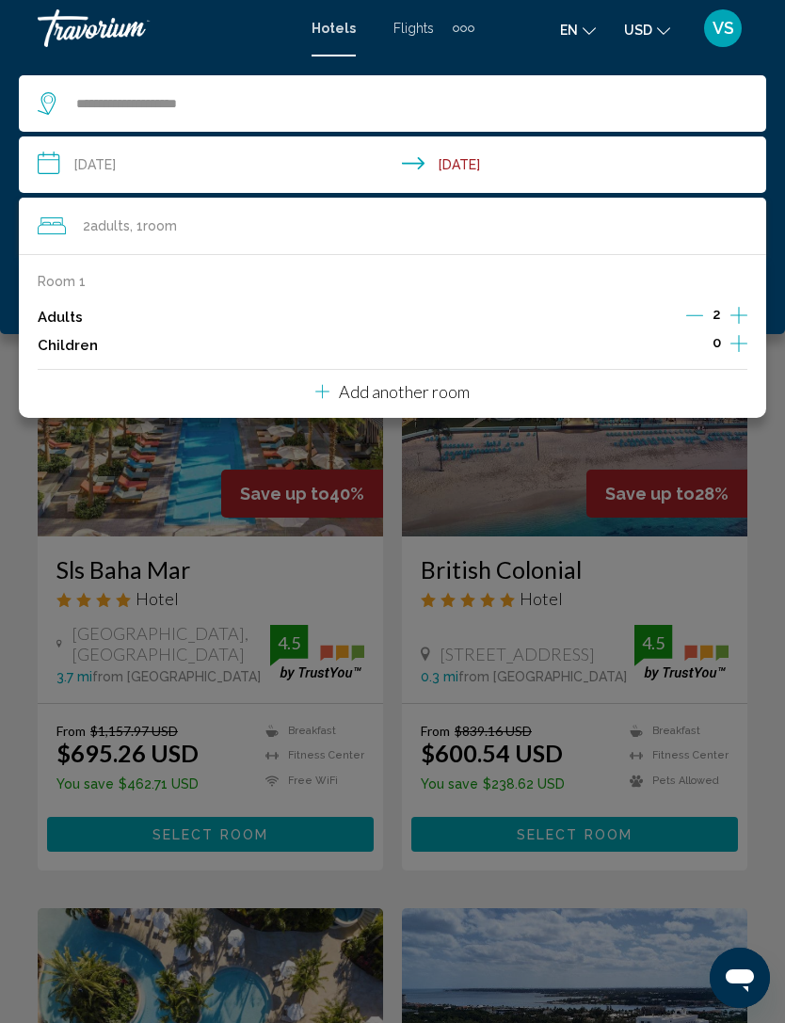
click at [783, 393] on div "Main content" at bounding box center [392, 511] width 785 height 1023
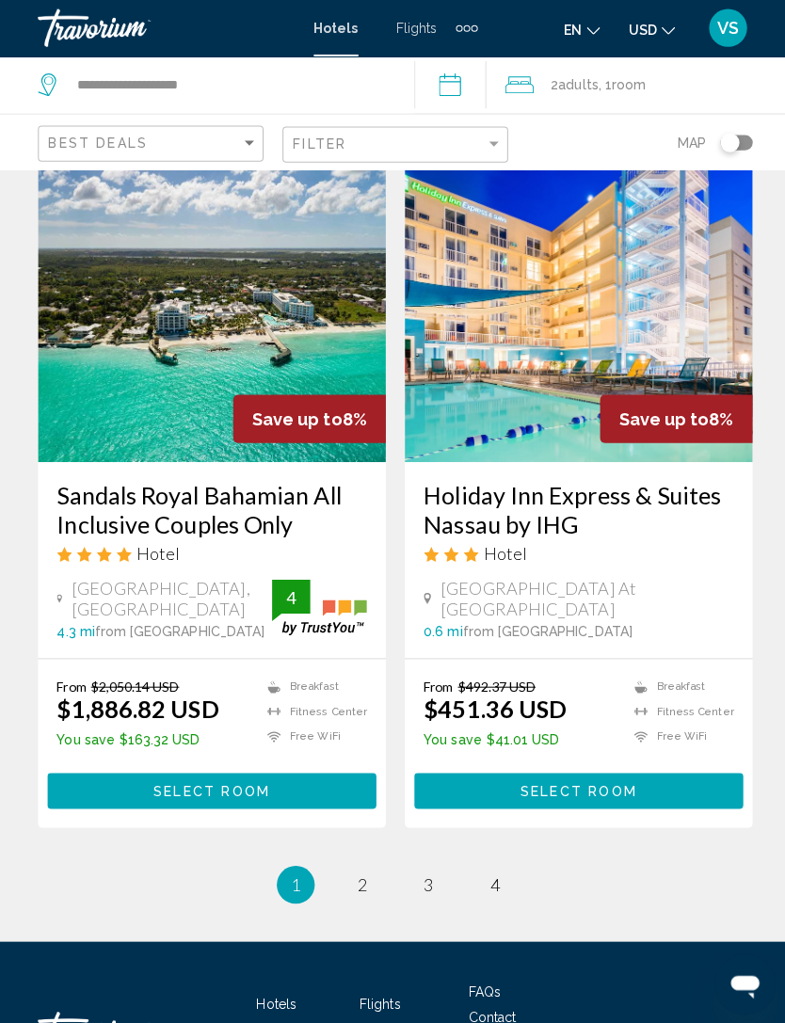
scroll to position [3565, 0]
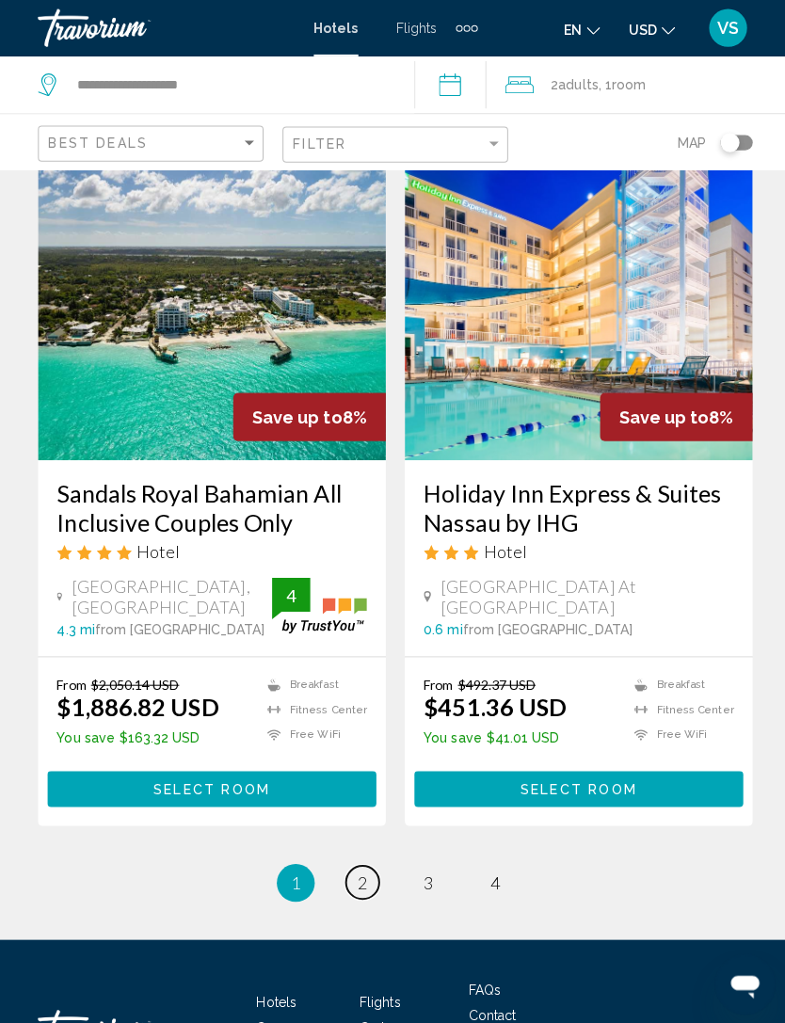
click at [364, 878] on span "2" at bounding box center [359, 877] width 9 height 21
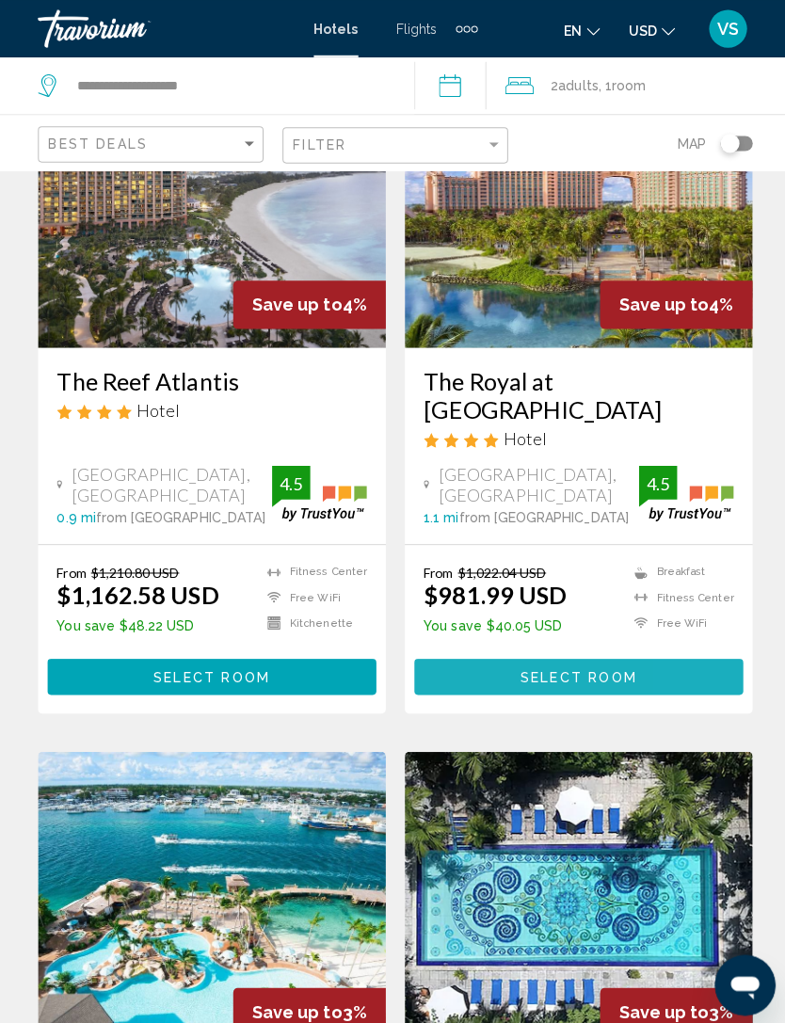
scroll to position [921, 0]
click at [703, 654] on button "Select Room" at bounding box center [574, 671] width 327 height 35
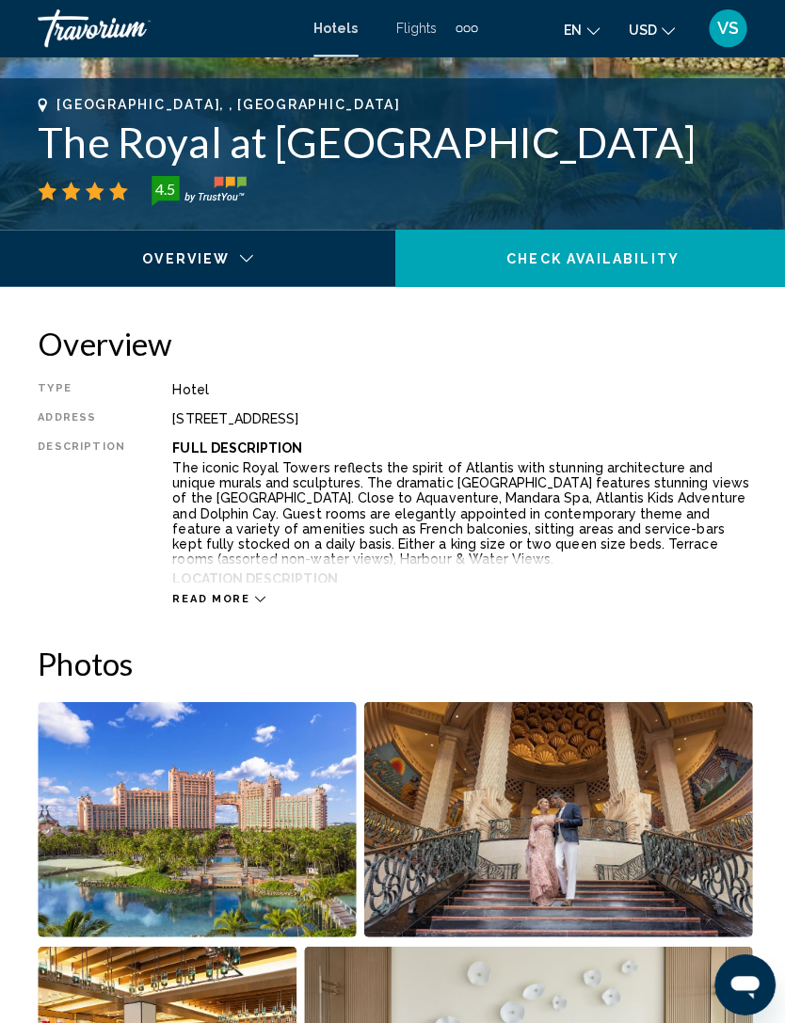
click at [238, 593] on span "Read more" at bounding box center [209, 595] width 77 height 12
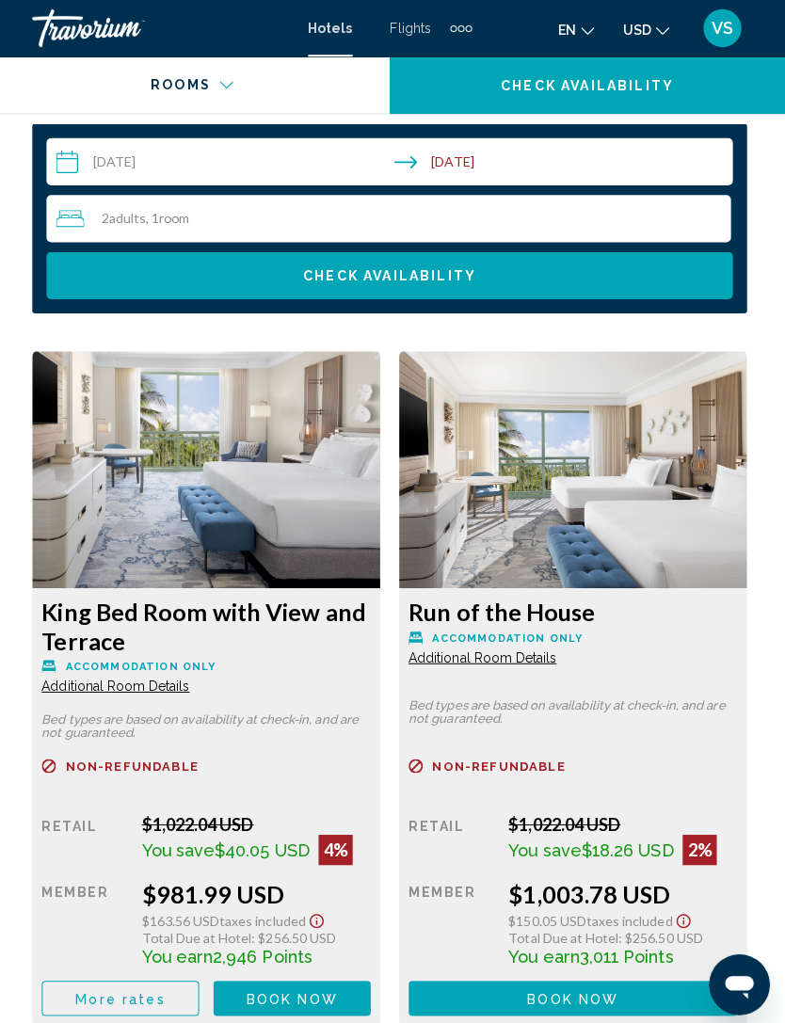
scroll to position [3420, 0]
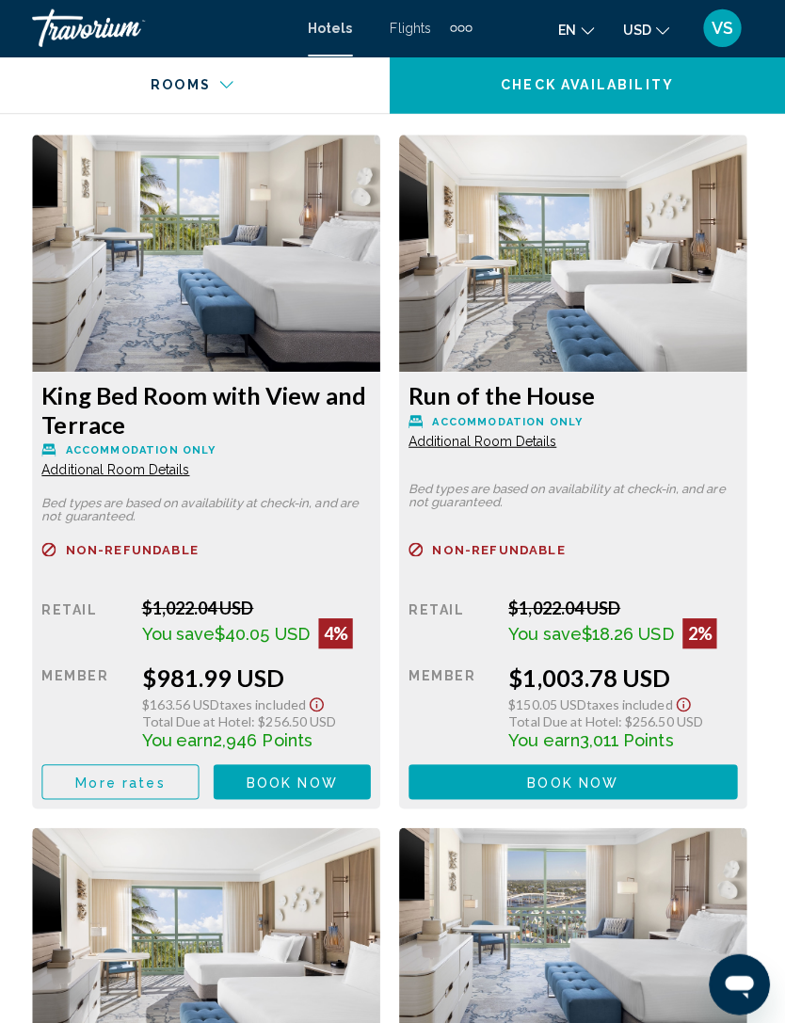
click at [313, 692] on icon "Show Taxes and Fees disclaimer" at bounding box center [320, 700] width 23 height 17
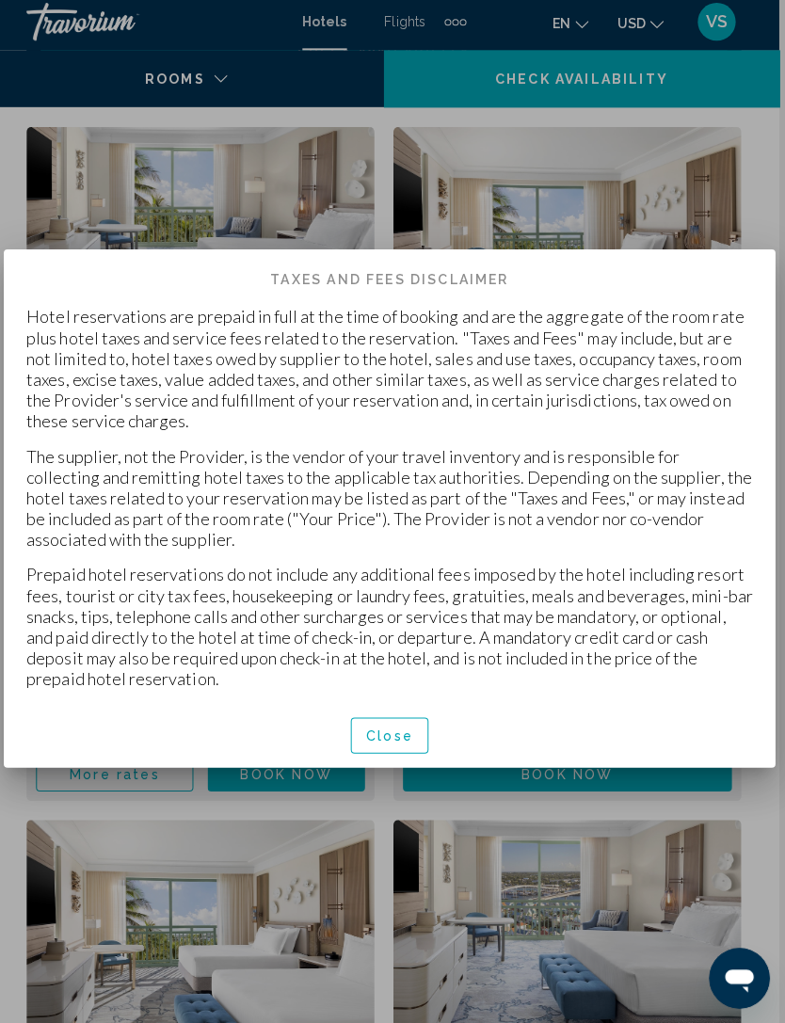
click at [413, 746] on button "Close" at bounding box center [392, 736] width 77 height 35
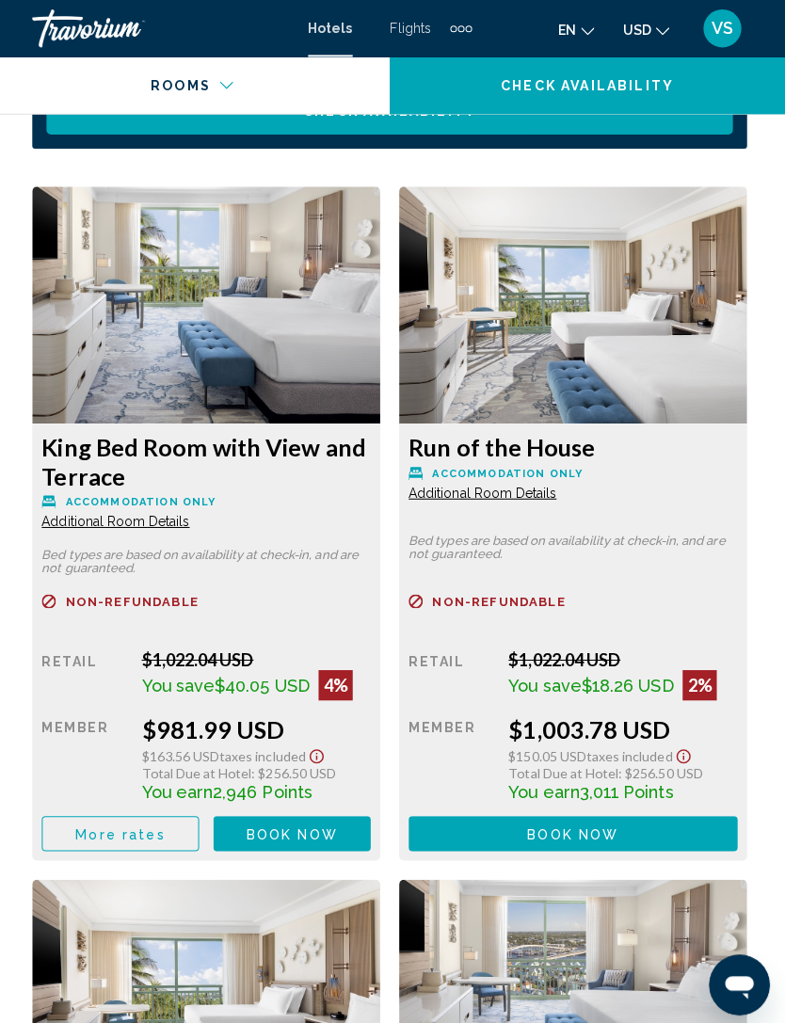
scroll to position [3368, 0]
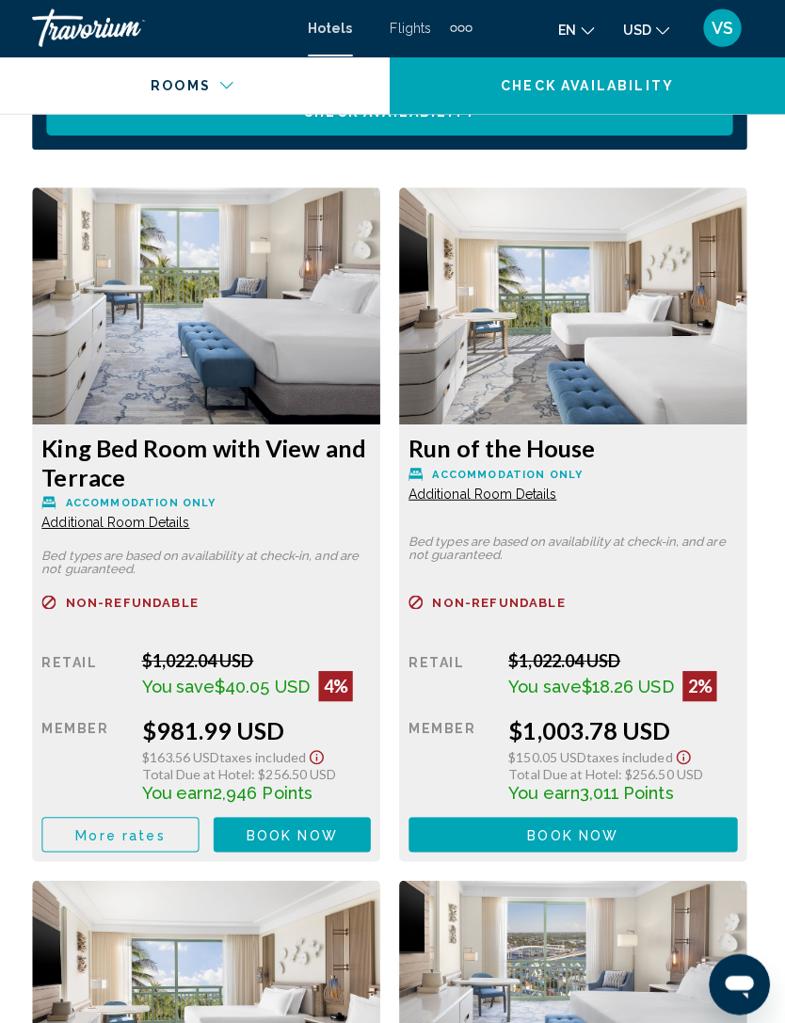
click at [309, 822] on span "Book now" at bounding box center [295, 829] width 91 height 15
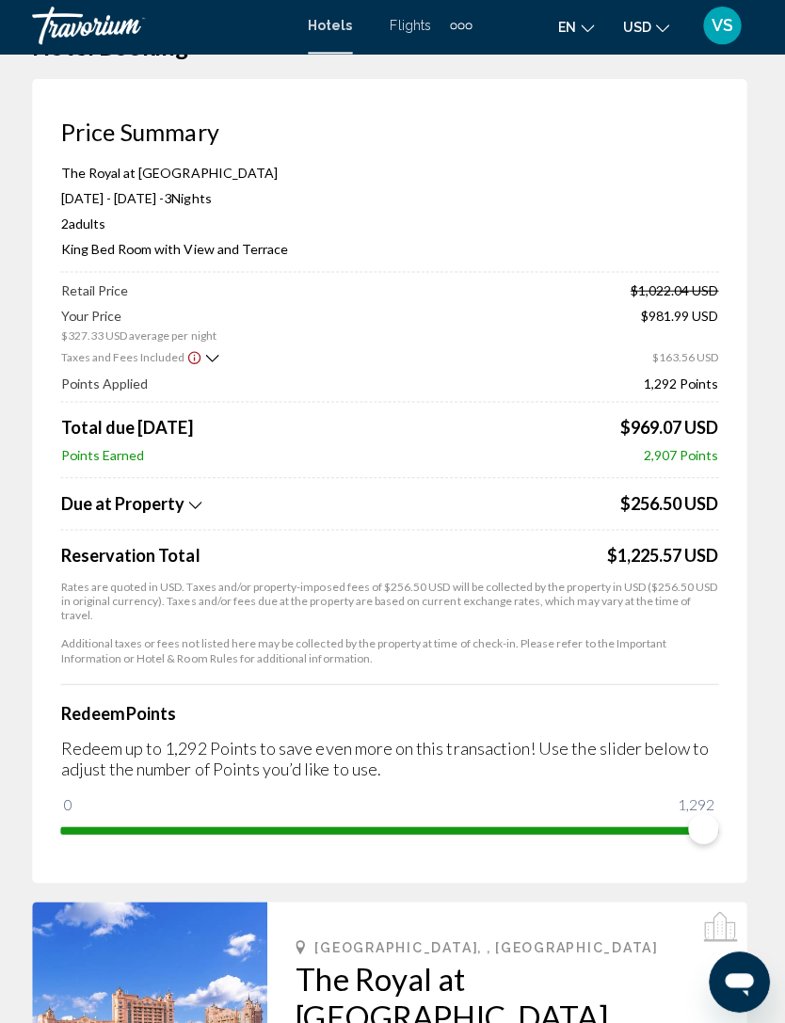
click at [191, 329] on span "$327.33 USD average per night" at bounding box center [143, 336] width 154 height 14
click at [192, 357] on icon "Show Taxes and Fees disclaimer" at bounding box center [198, 357] width 12 height 12
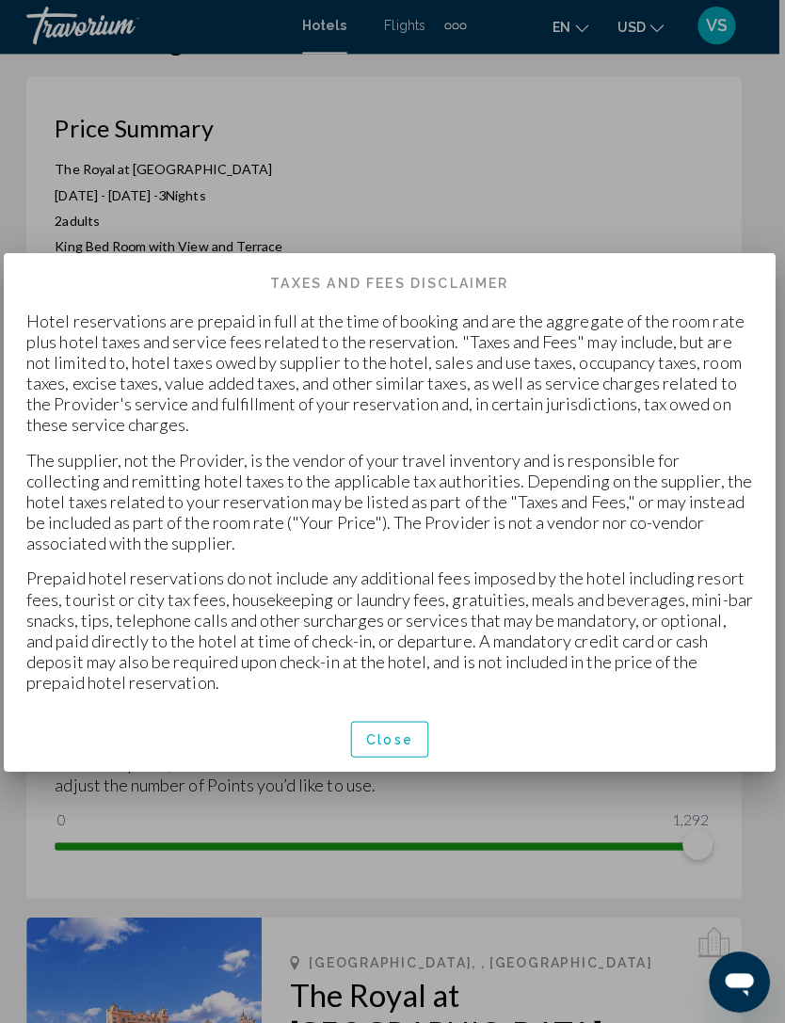
scroll to position [0, 0]
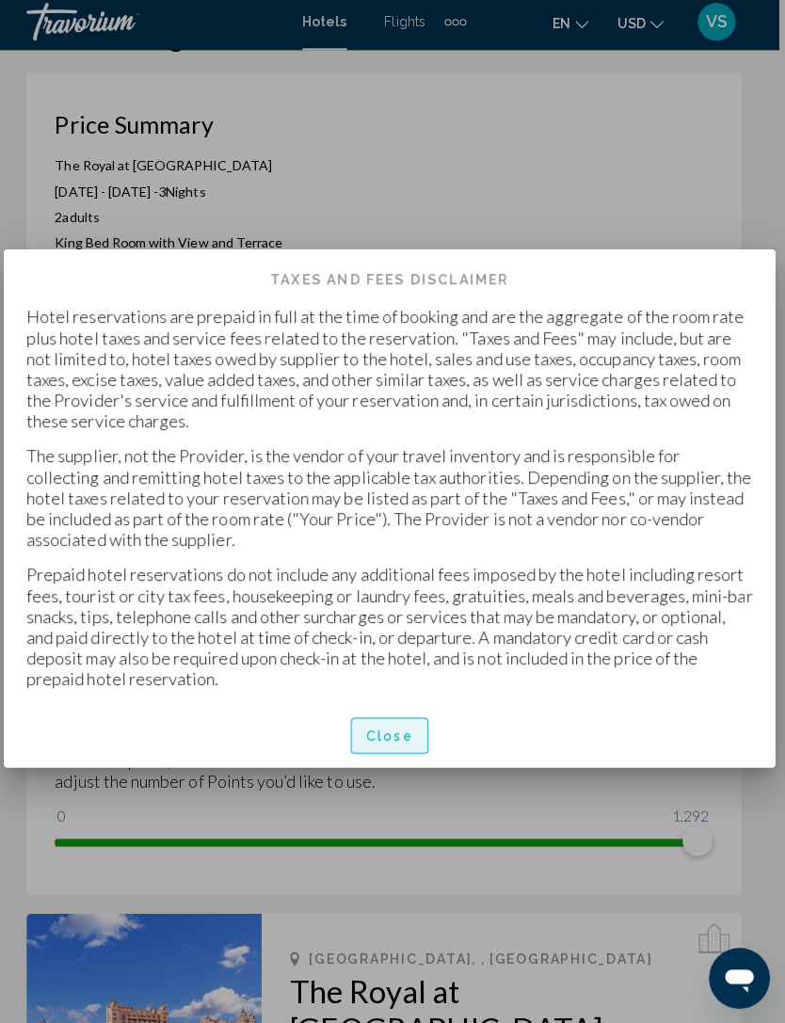
click at [415, 725] on button "Close" at bounding box center [392, 736] width 77 height 35
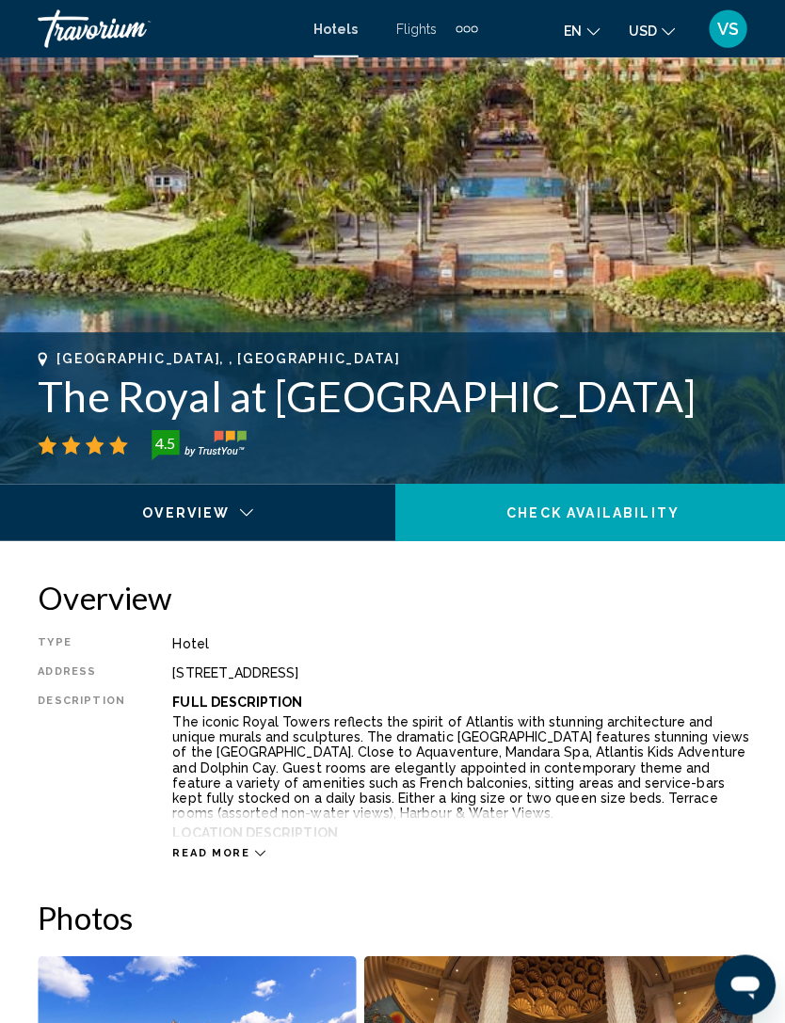
scroll to position [578, 0]
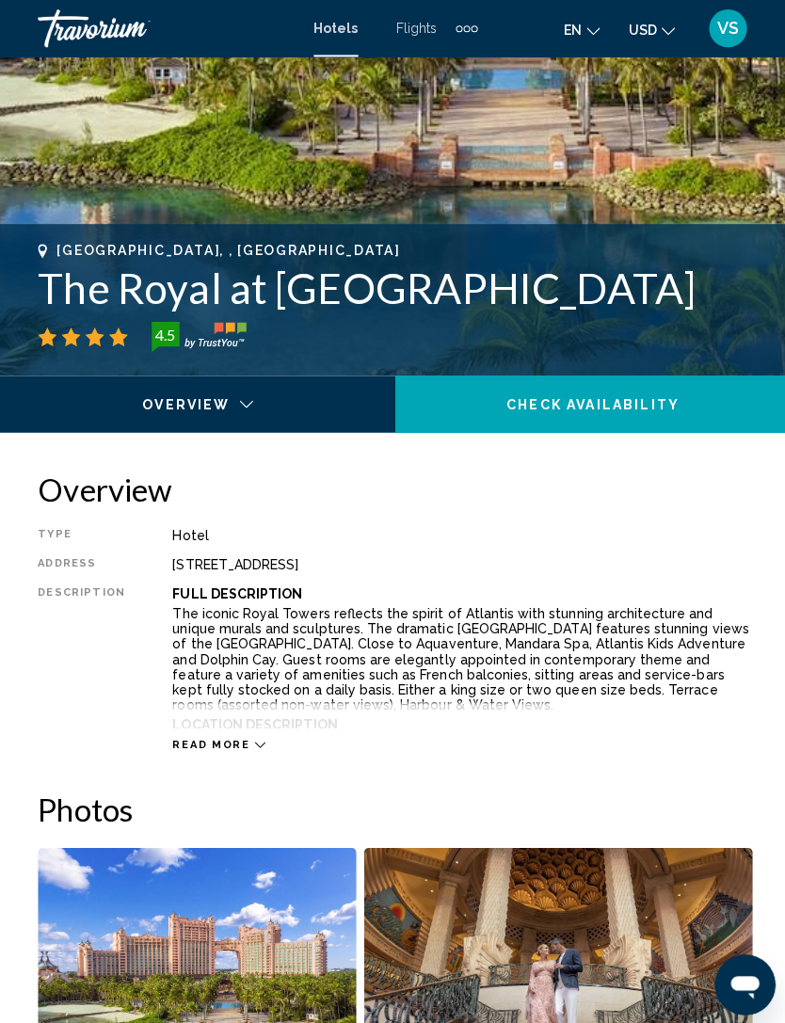
click at [328, 393] on div "Main content" at bounding box center [196, 406] width 367 height 67
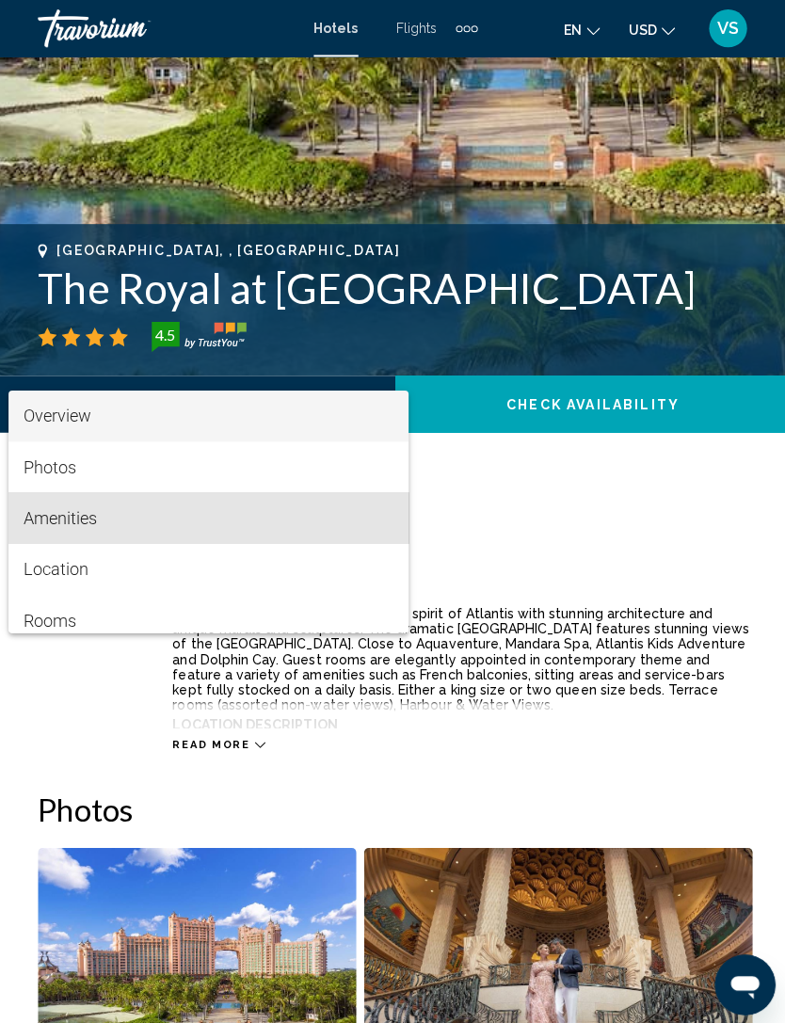
click at [350, 521] on span "Amenities" at bounding box center [207, 515] width 367 height 51
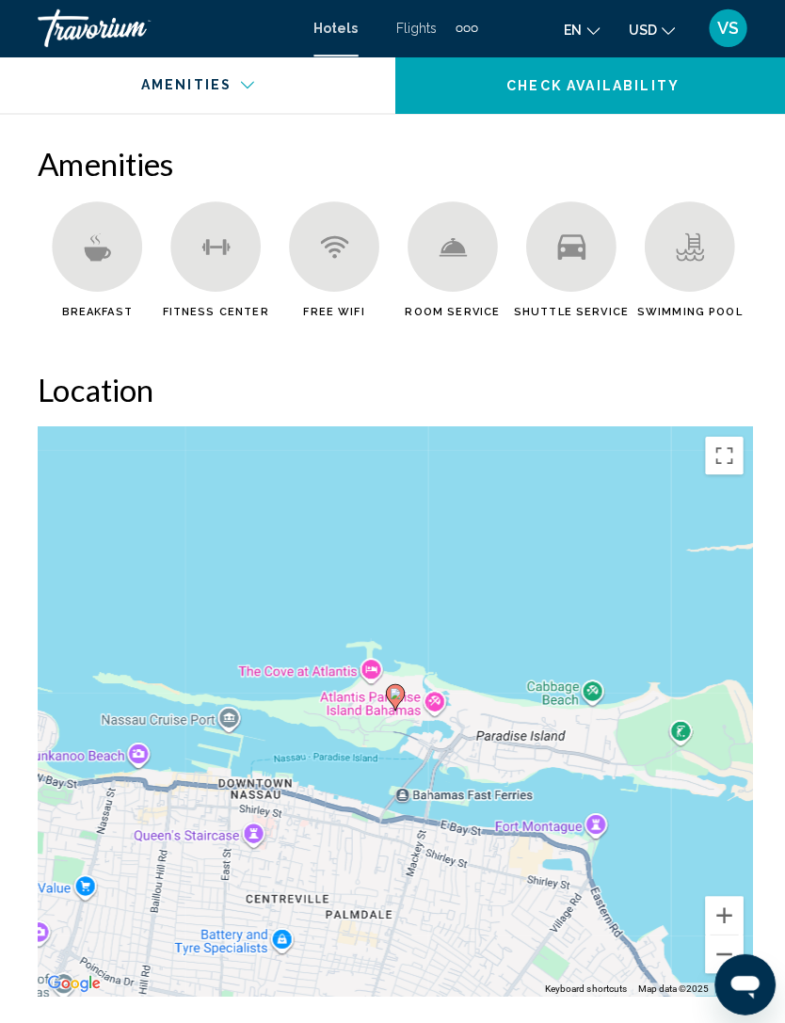
scroll to position [1981, 0]
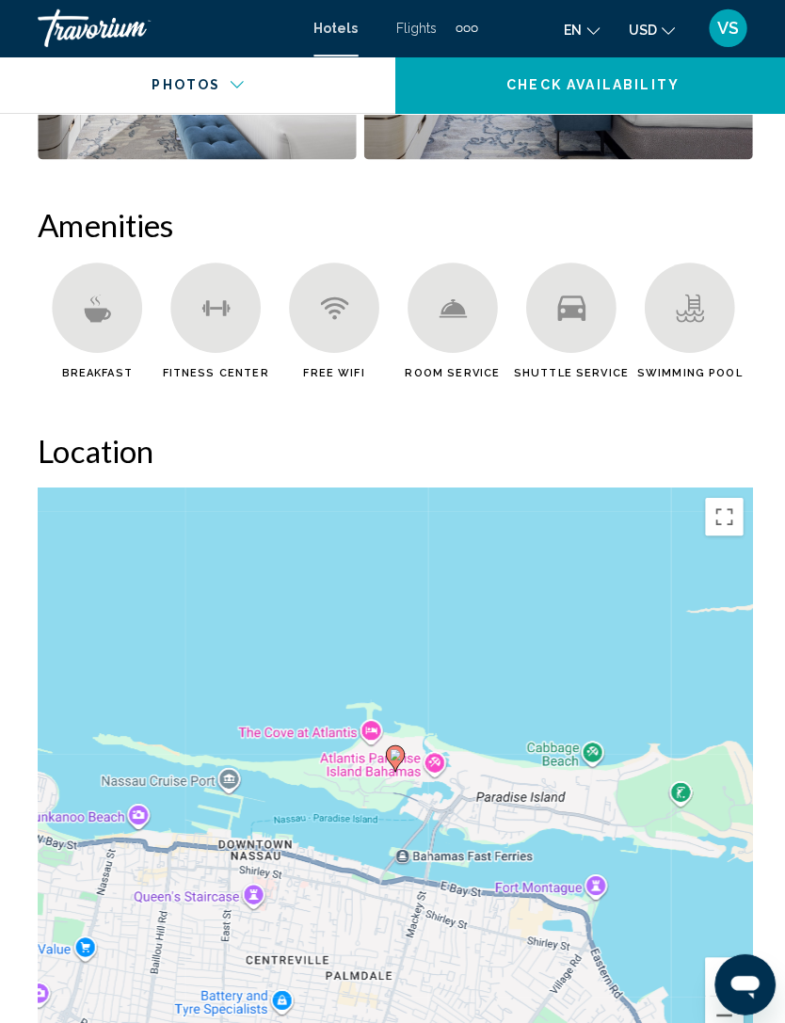
click at [101, 288] on div "Main content" at bounding box center [96, 306] width 89 height 89
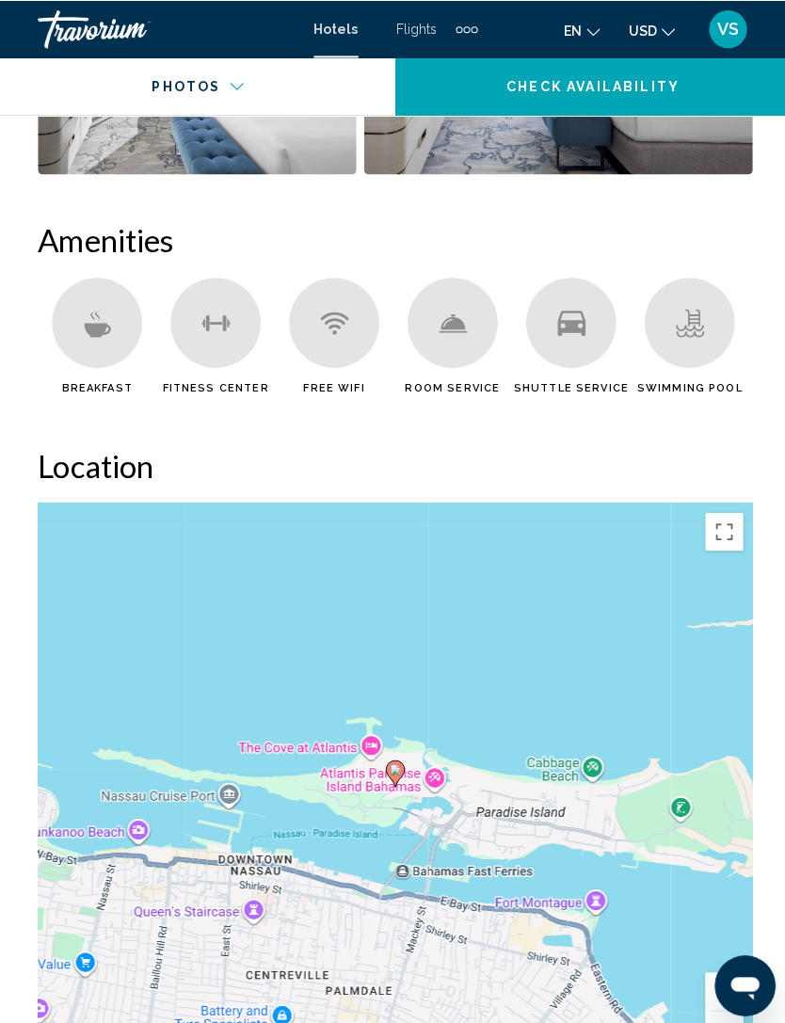
click at [668, 301] on div "Main content" at bounding box center [684, 319] width 89 height 89
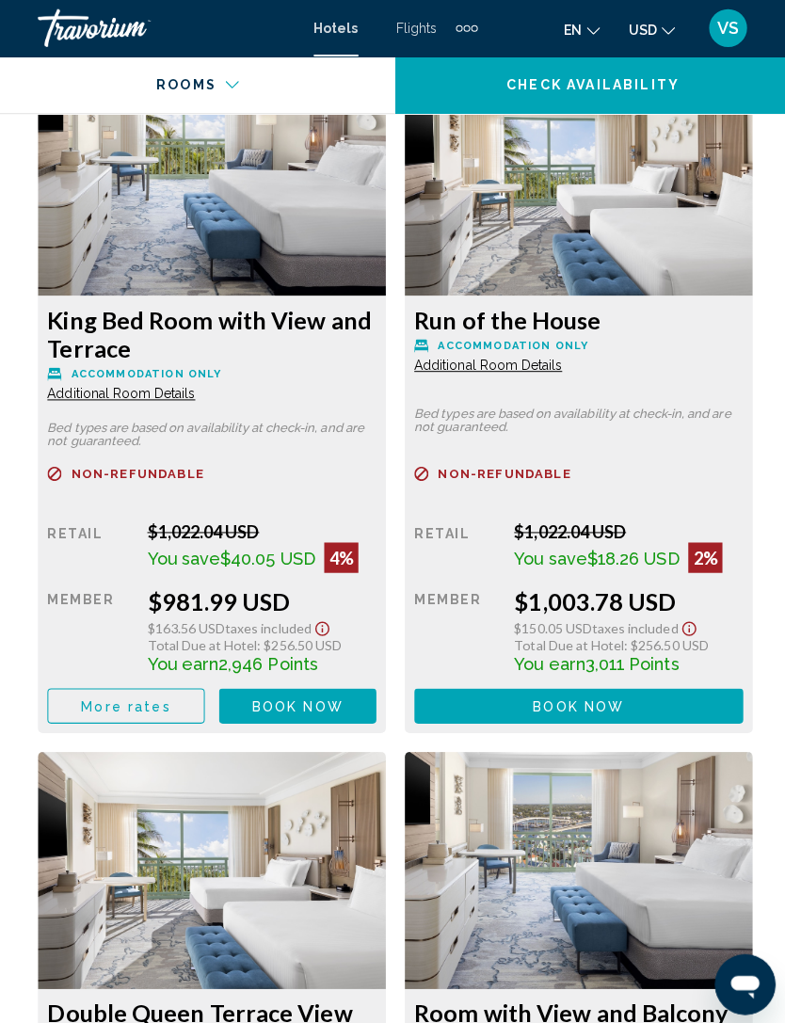
scroll to position [3293, 0]
click at [158, 707] on span "More rates" at bounding box center [125, 701] width 89 height 15
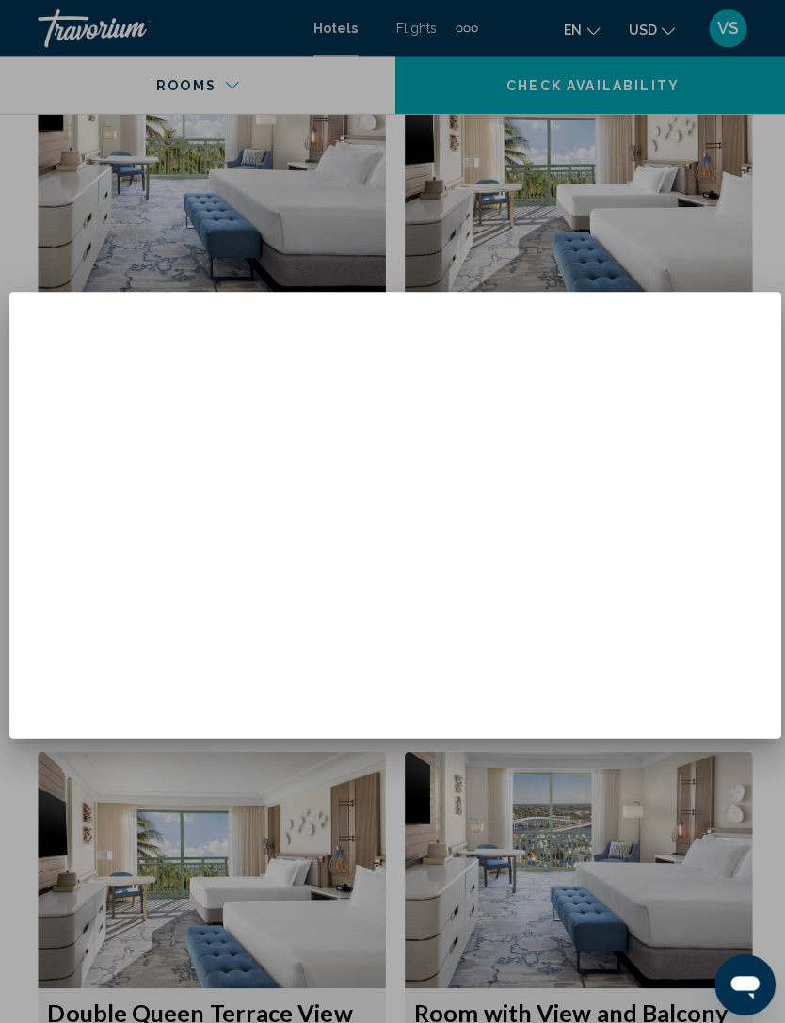
scroll to position [0, 0]
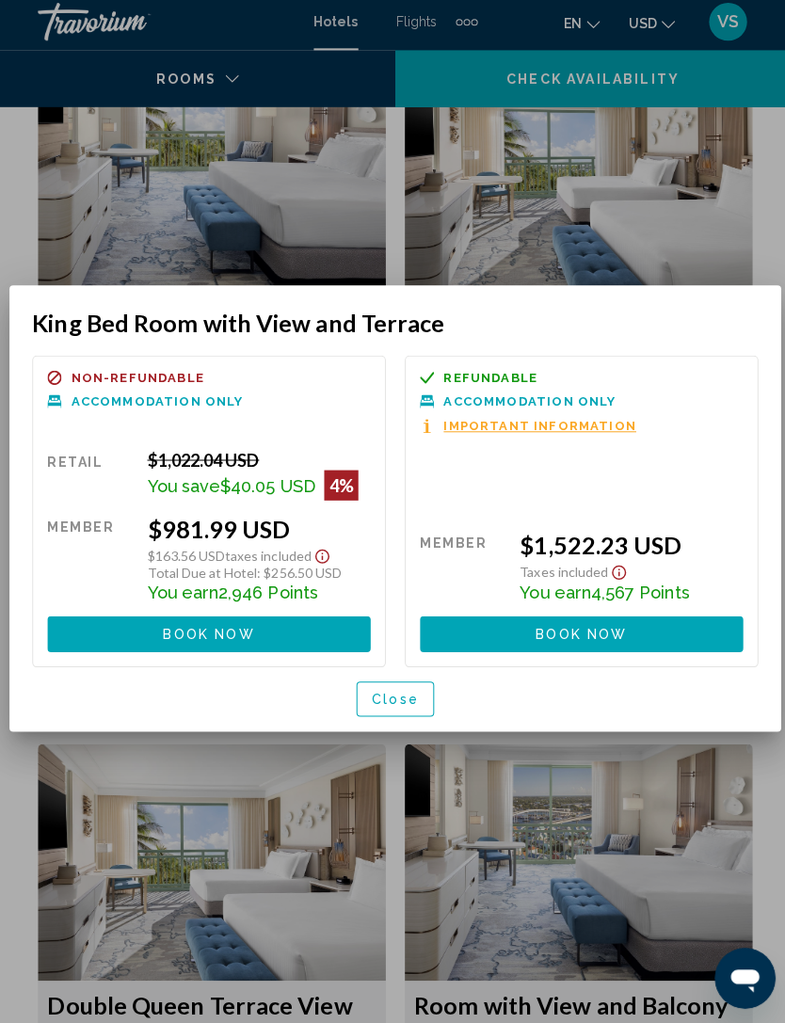
click at [421, 685] on button "Close" at bounding box center [392, 700] width 77 height 35
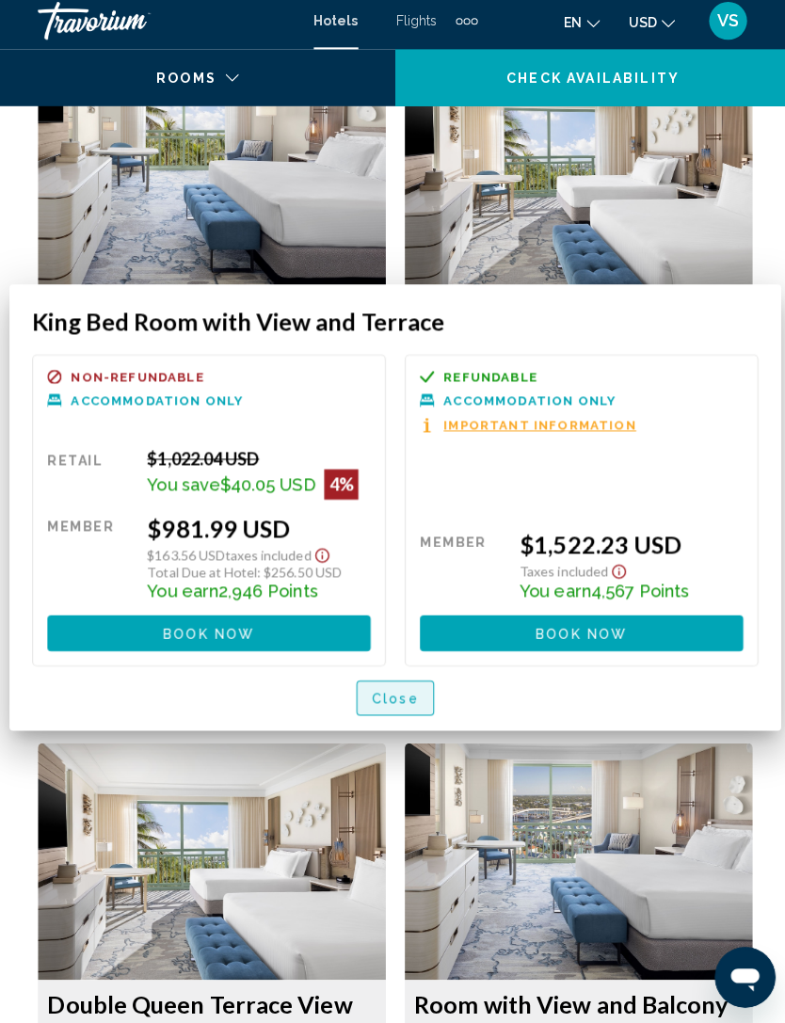
scroll to position [3285, 0]
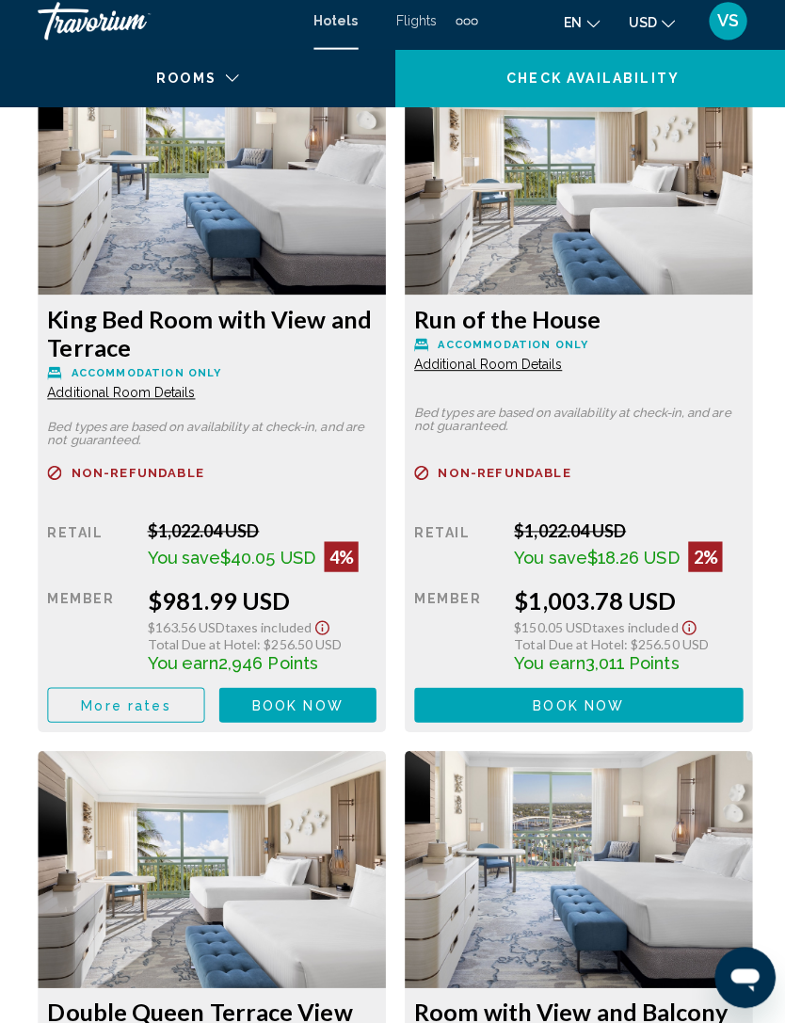
click at [174, 392] on span "Additional Room Details" at bounding box center [120, 397] width 147 height 15
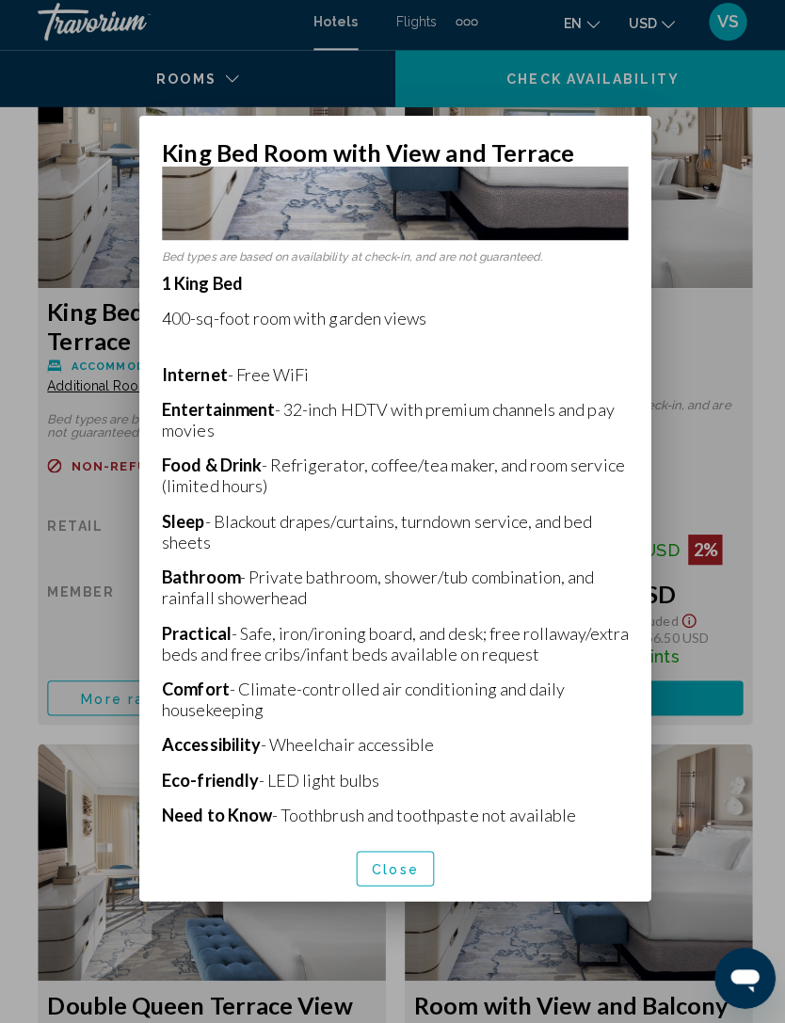
scroll to position [244, 0]
click at [421, 871] on button "Close" at bounding box center [392, 869] width 77 height 35
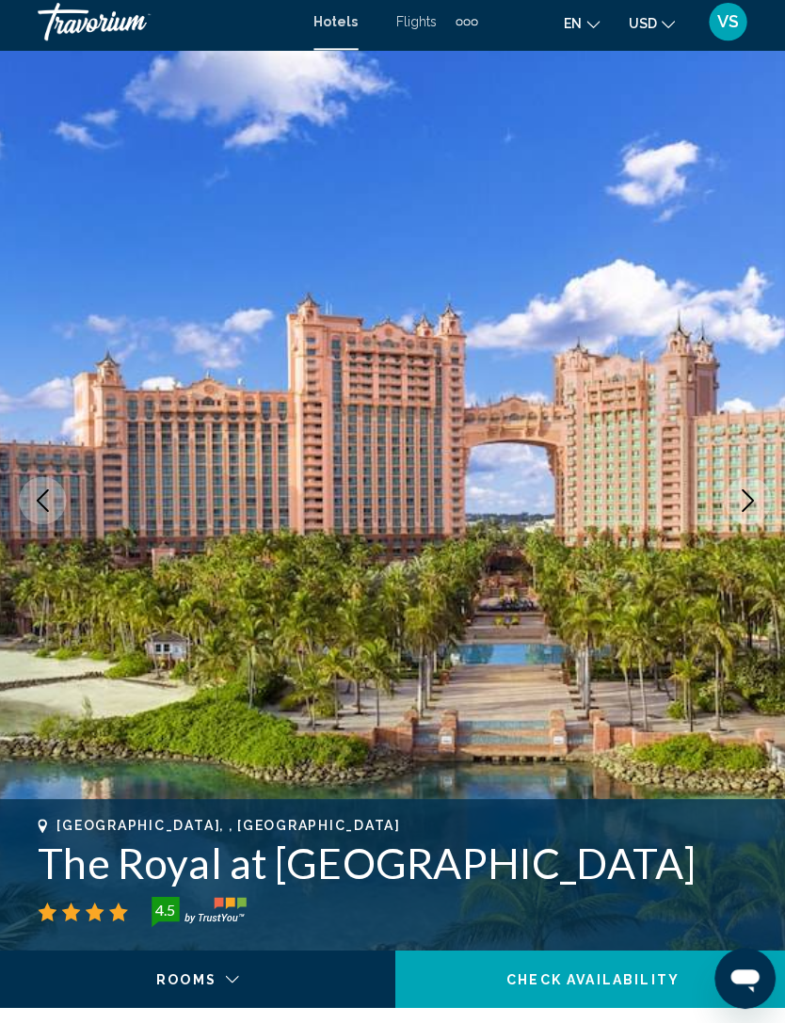
scroll to position [3285, 0]
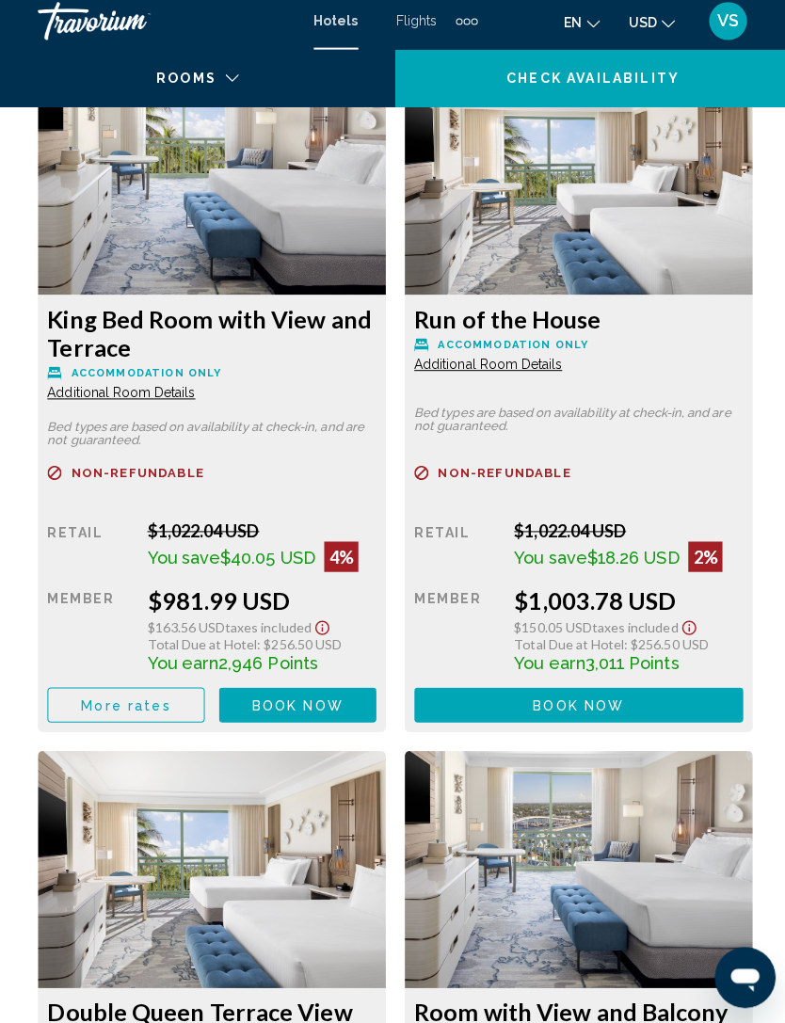
click at [151, 392] on span "Additional Room Details" at bounding box center [120, 397] width 147 height 15
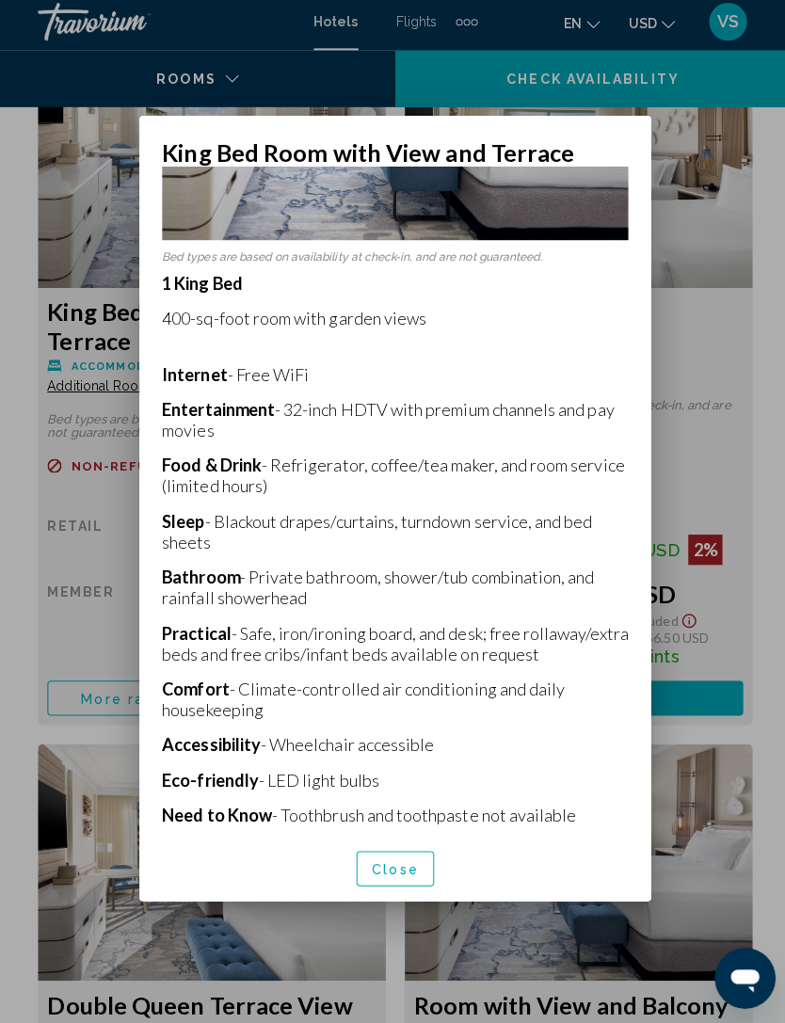
scroll to position [244, 0]
click at [405, 872] on button "Close" at bounding box center [392, 869] width 77 height 35
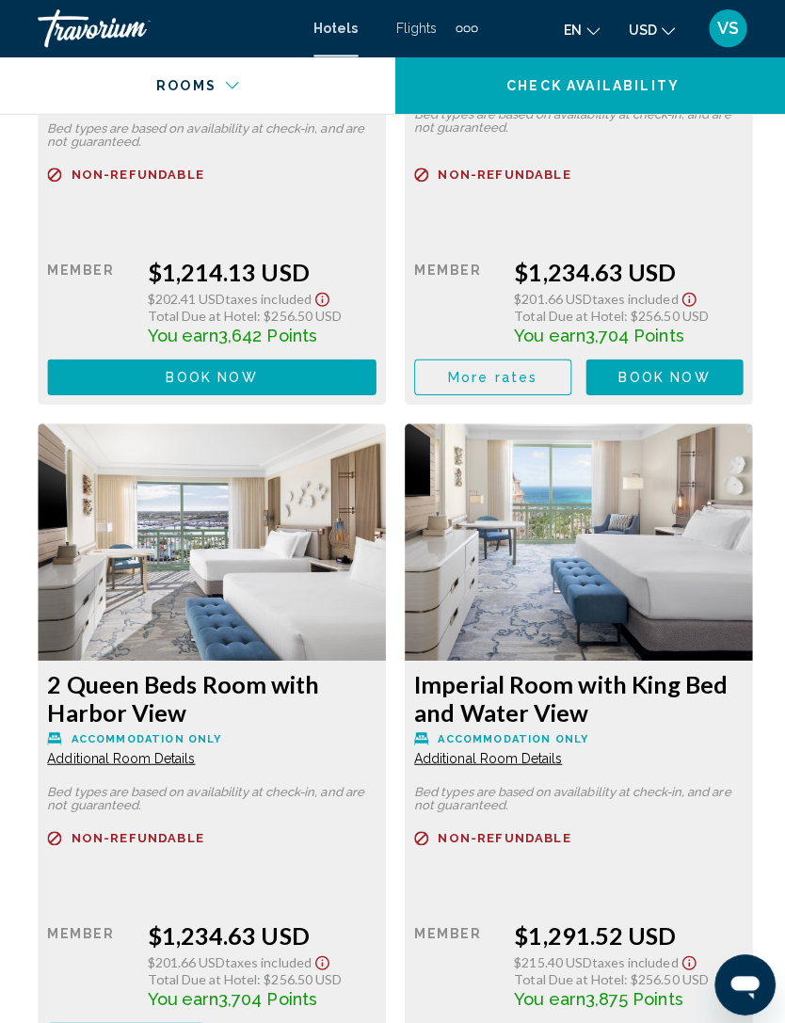
scroll to position [6225, 0]
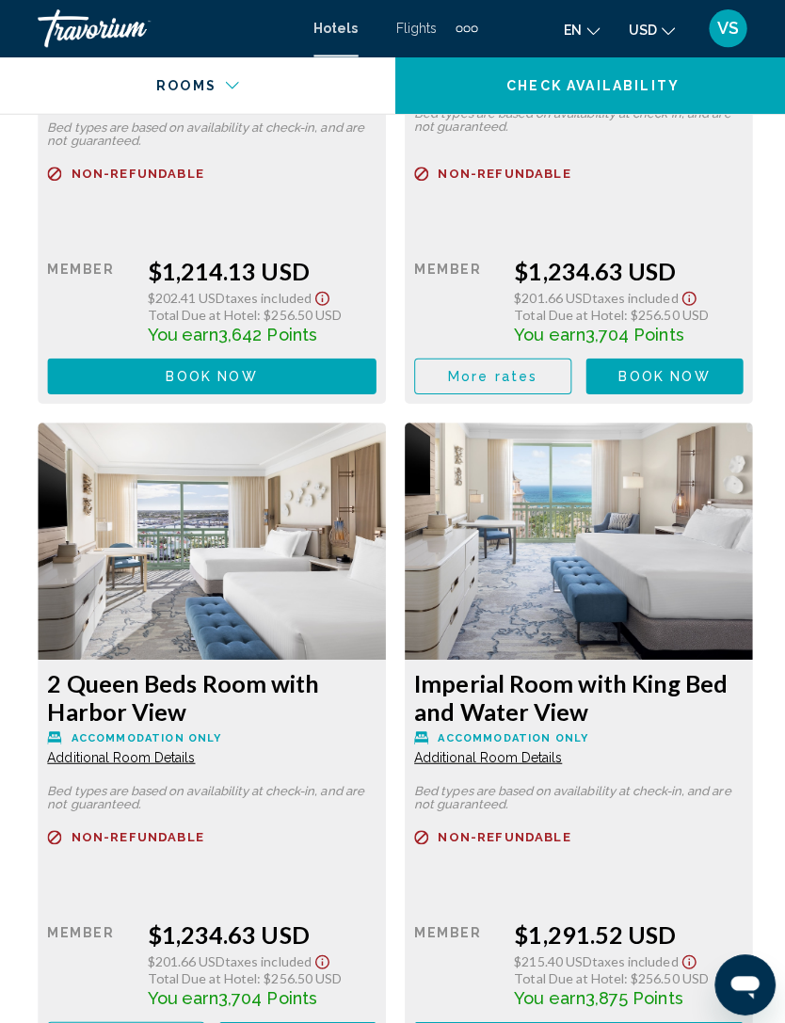
click at [136, 93] on div "Amenities" at bounding box center [188, 97] width 350 height 19
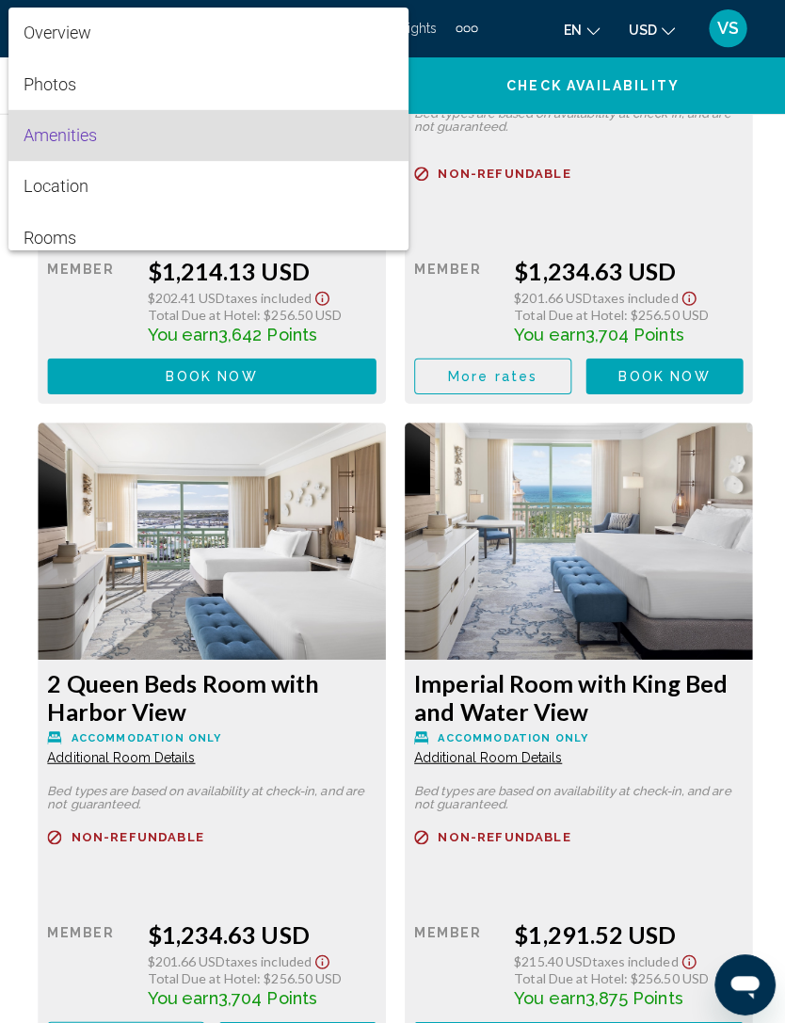
scroll to position [0, 0]
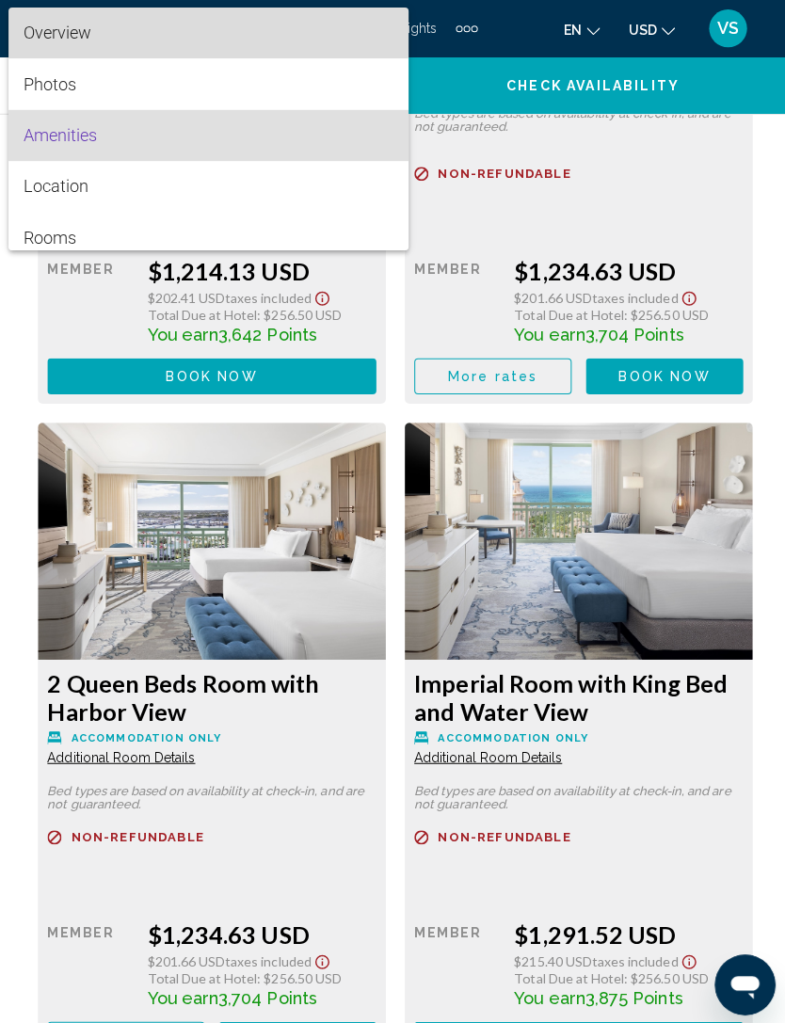
click at [51, 31] on span "Overview" at bounding box center [58, 33] width 68 height 20
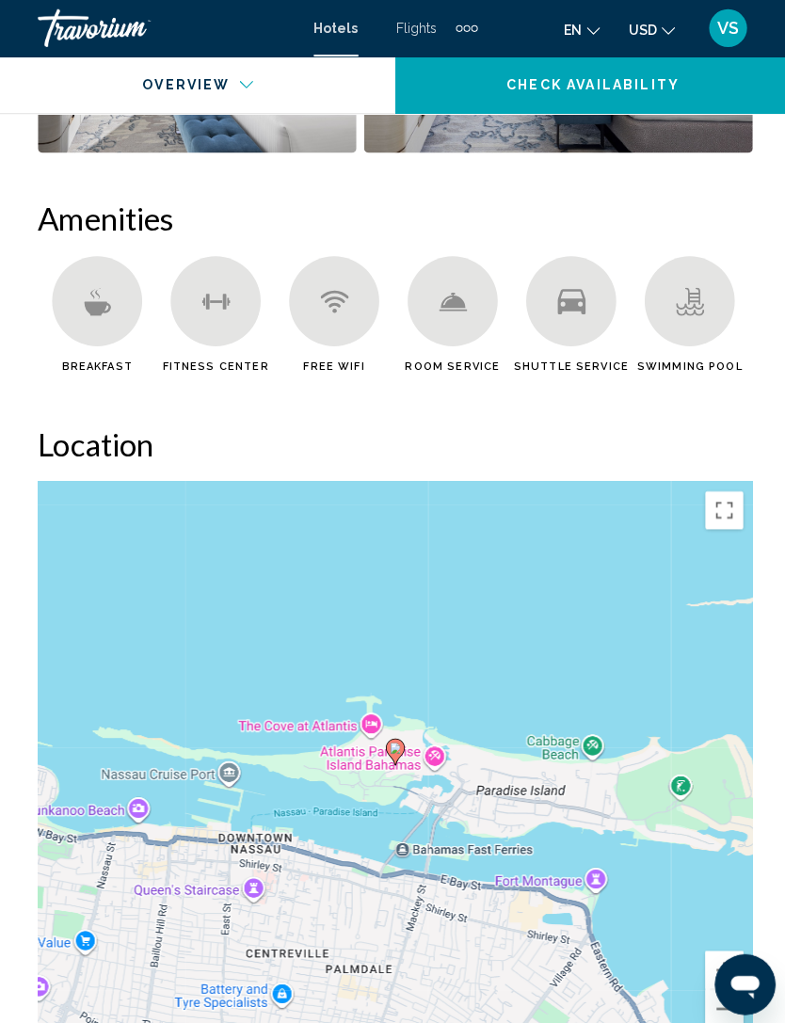
scroll to position [933, 0]
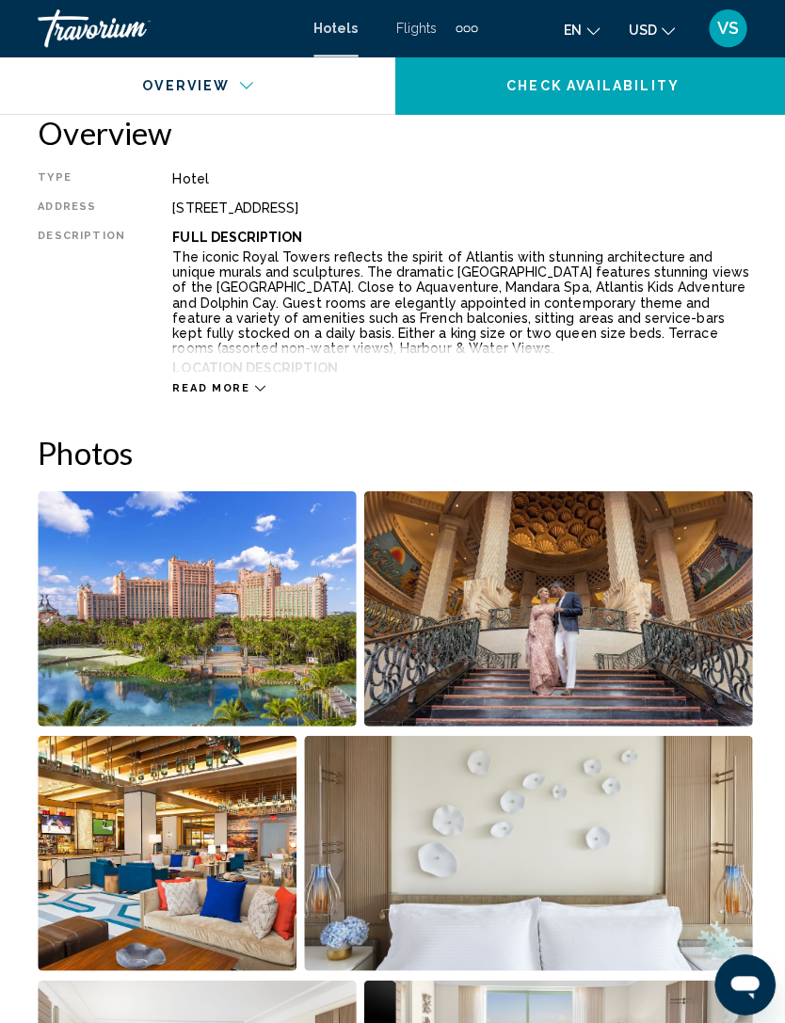
click at [212, 391] on span "Read more" at bounding box center [209, 385] width 77 height 12
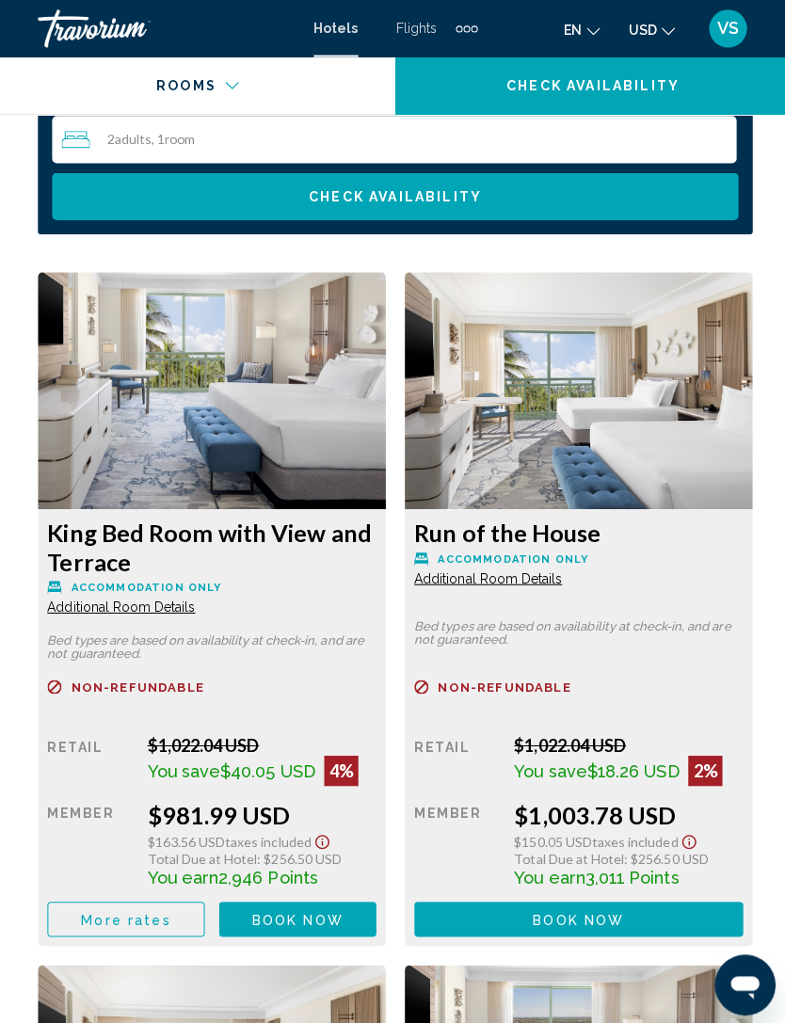
scroll to position [3284, 0]
click at [313, 906] on span "Book now" at bounding box center [295, 913] width 91 height 15
